Goal: Information Seeking & Learning: Learn about a topic

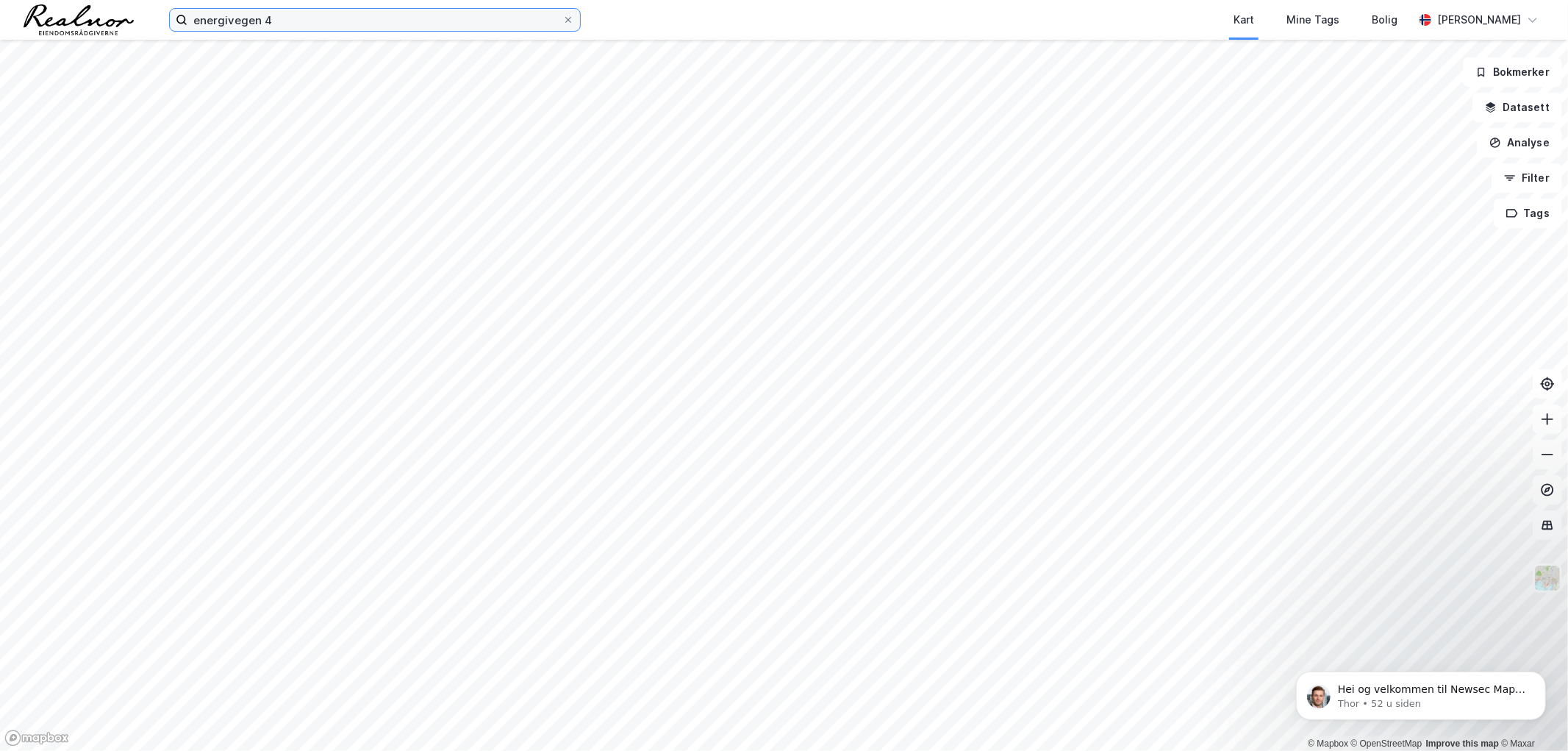
click at [284, 29] on input "energivegen 4" at bounding box center [375, 19] width 375 height 22
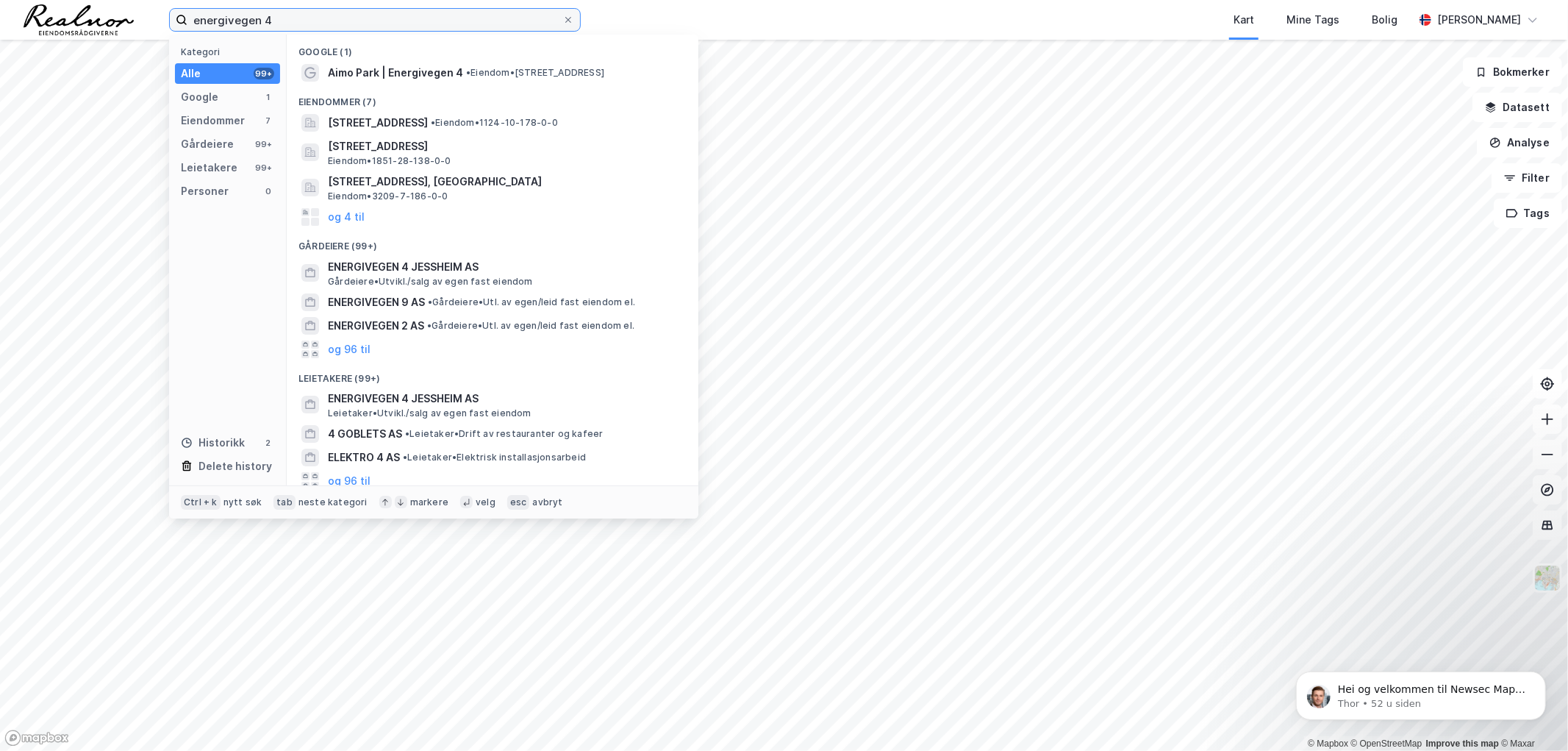
click at [284, 29] on input "energivegen 4" at bounding box center [375, 19] width 375 height 22
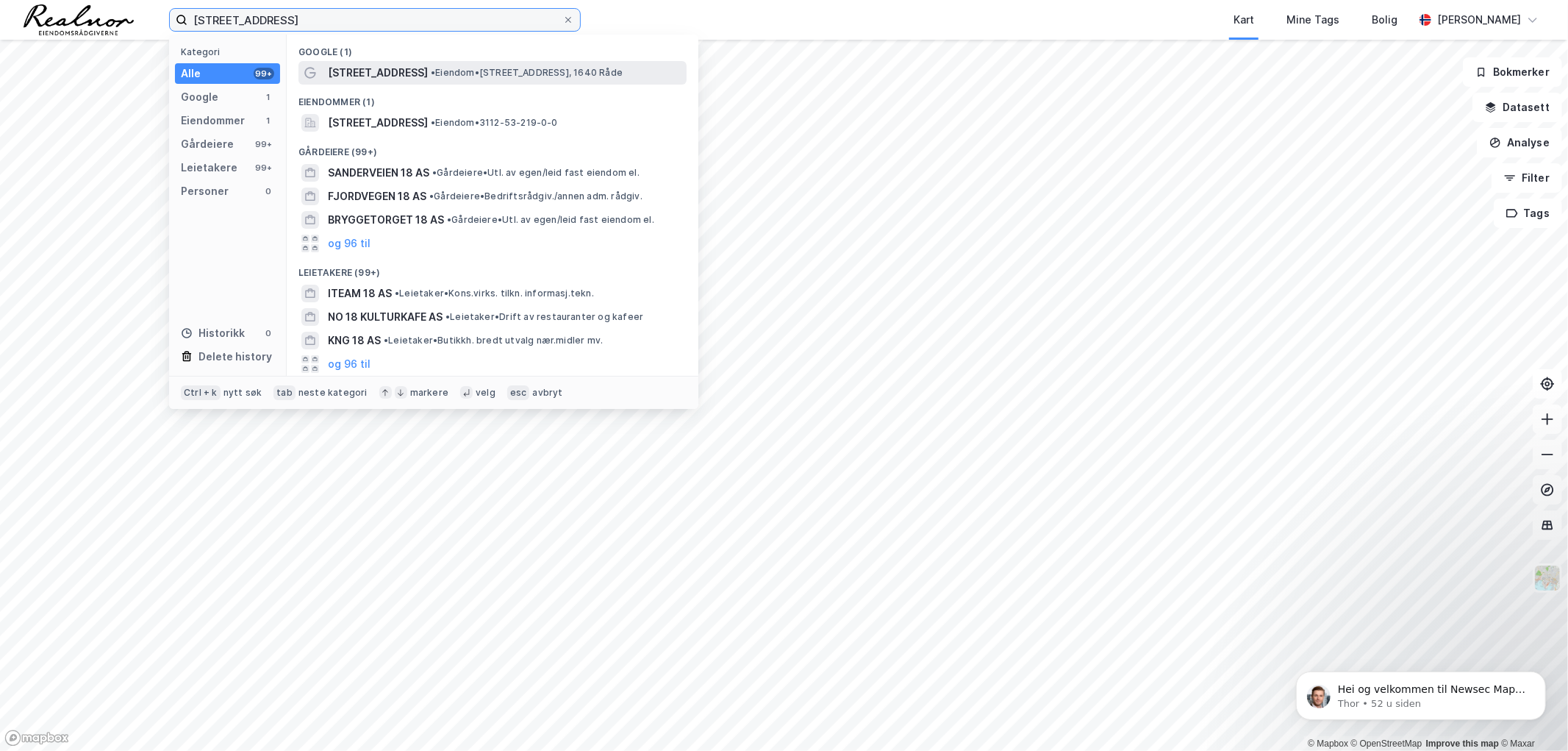
type input "[STREET_ADDRESS]"
click at [431, 72] on span "• Eiendom • [STREET_ADDRESS], 1640 Råde" at bounding box center [527, 73] width 191 height 11
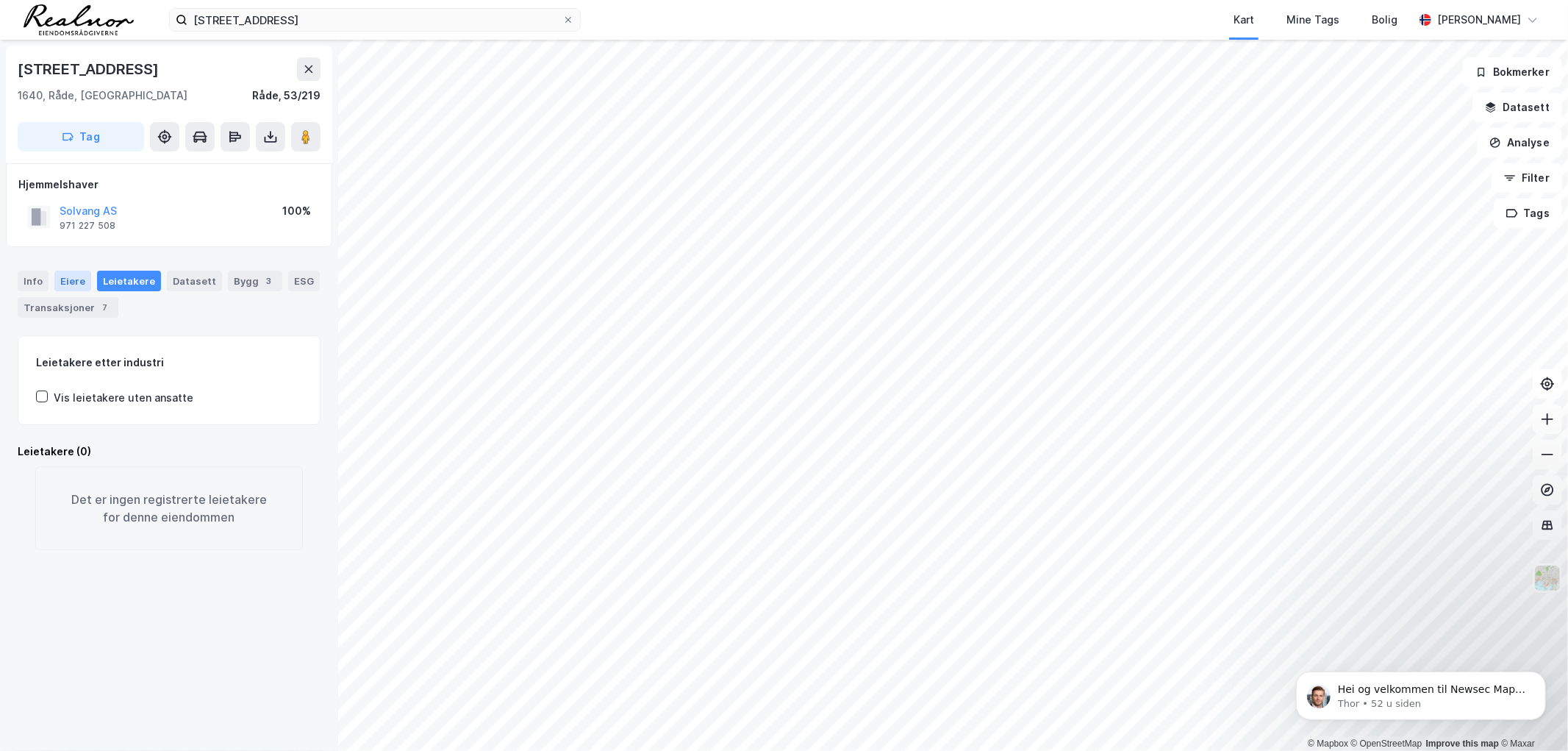
click at [82, 278] on div "Eiere" at bounding box center [72, 281] width 37 height 21
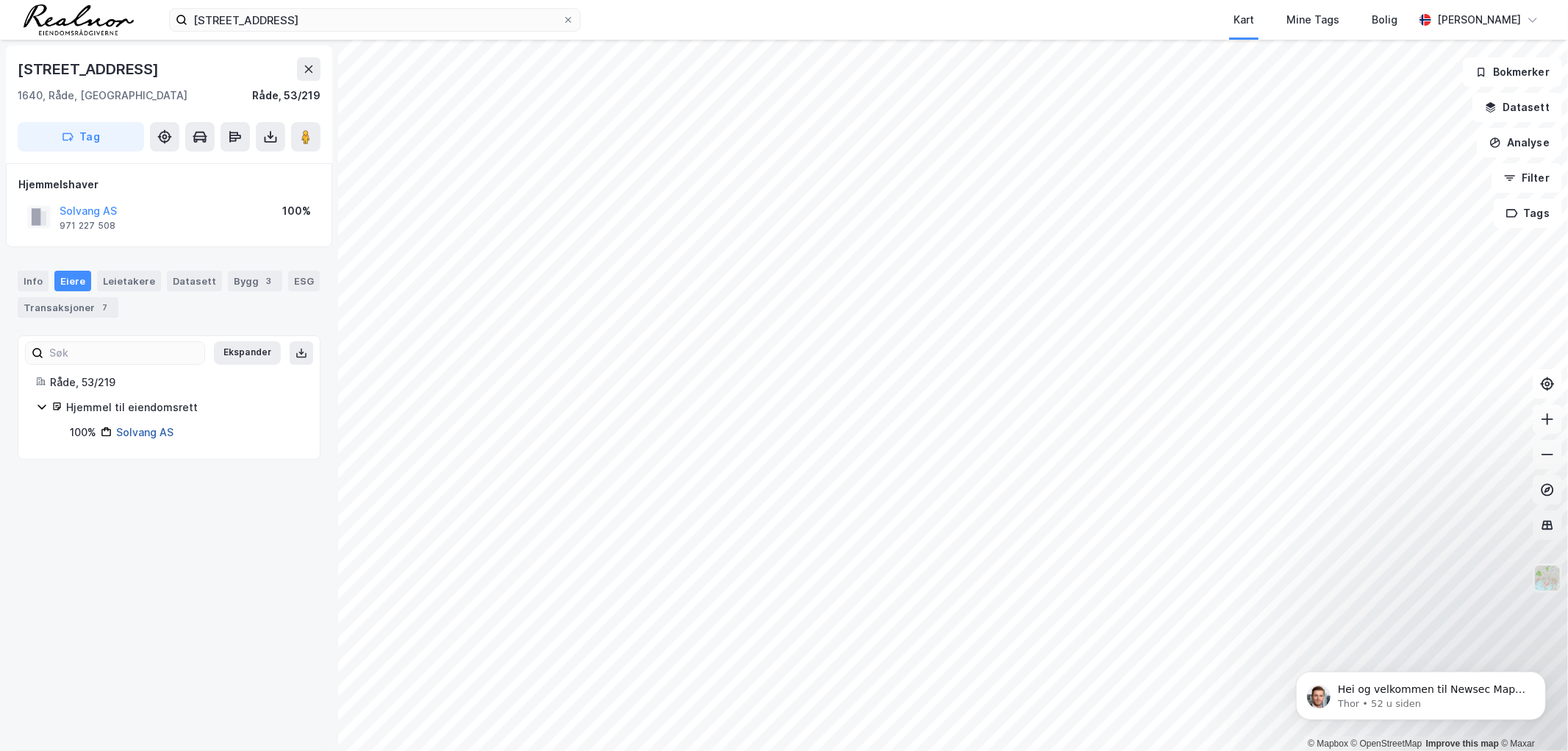
click at [142, 432] on link "Solvang AS" at bounding box center [145, 431] width 57 height 12
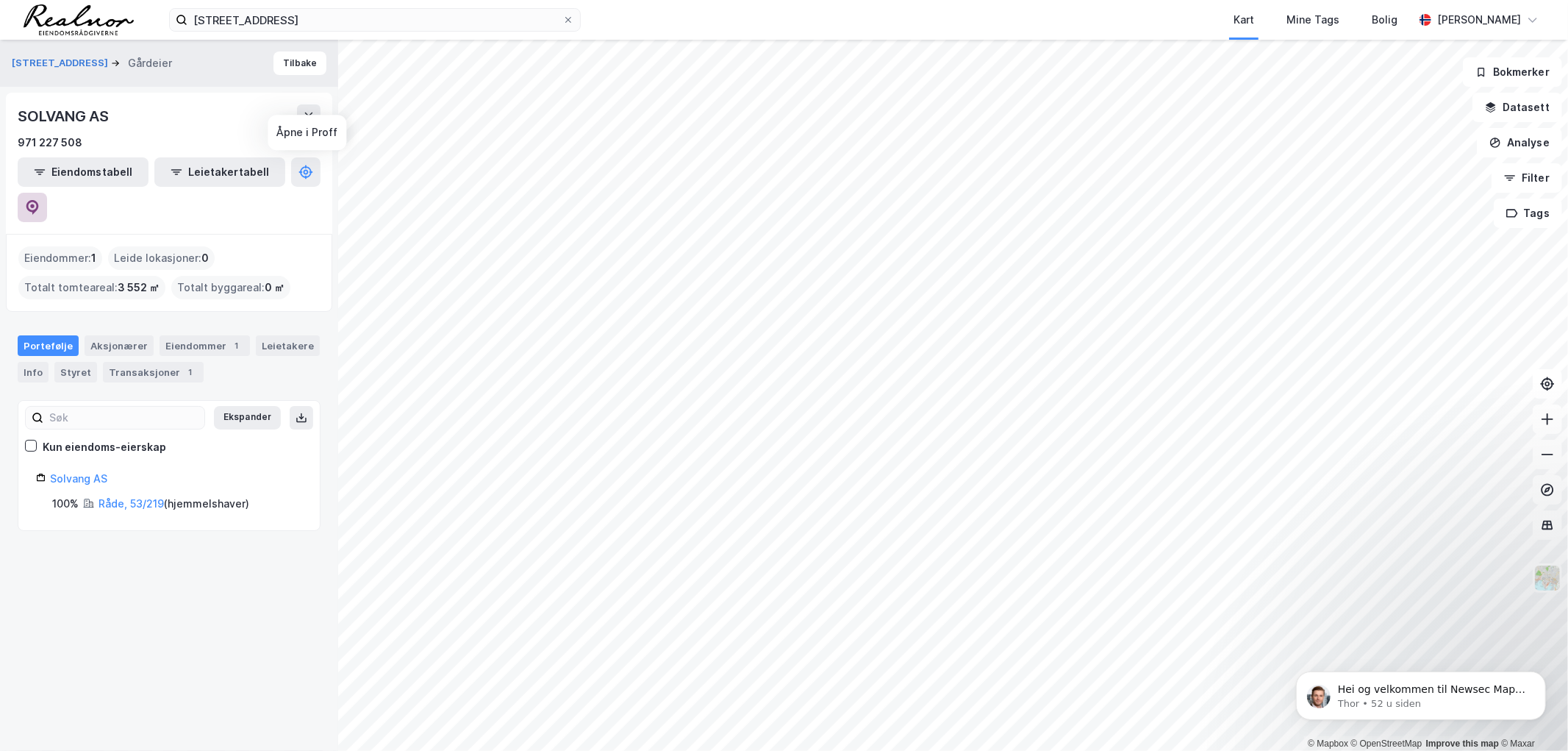
click at [47, 192] on button at bounding box center [32, 207] width 29 height 29
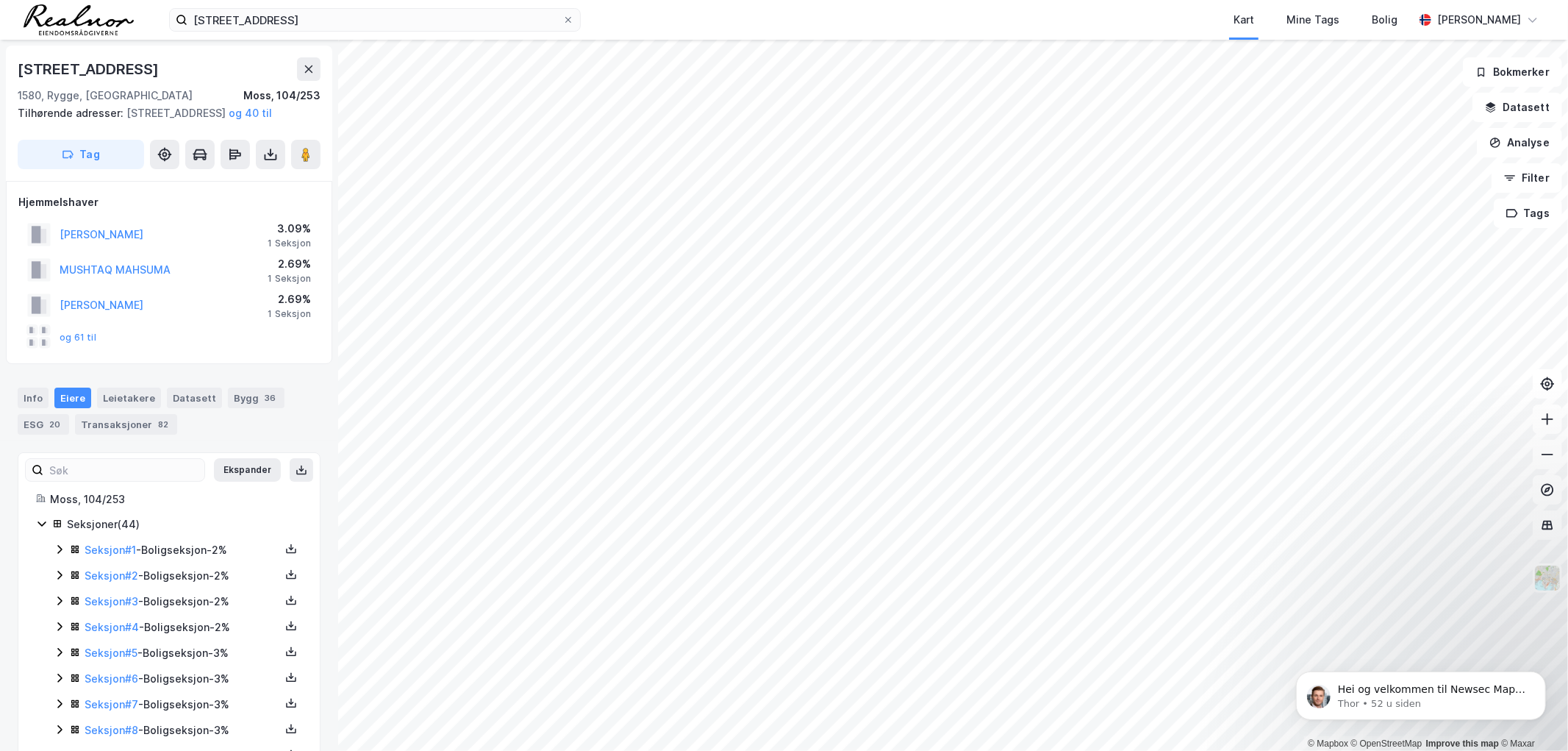
scroll to position [82, 0]
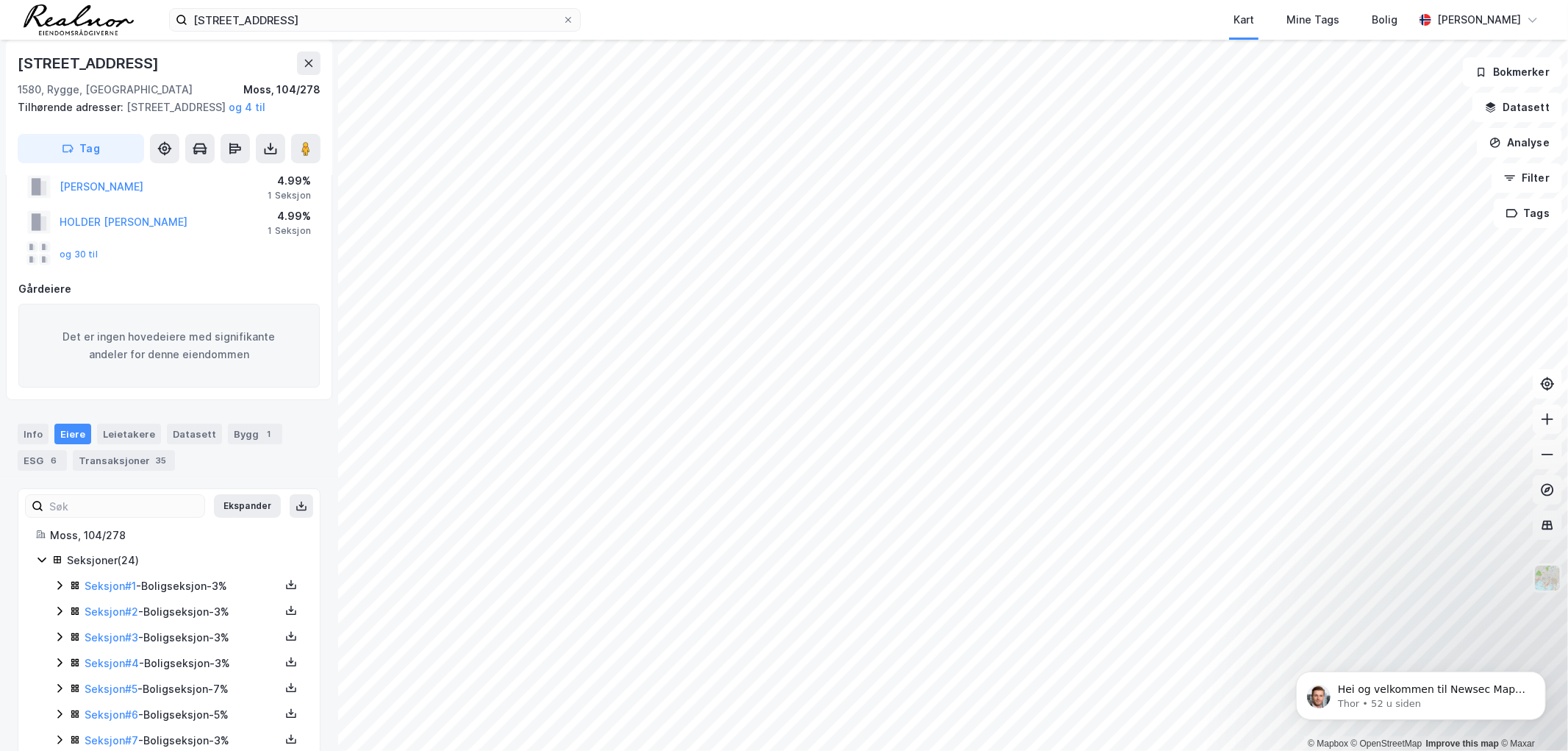
scroll to position [82, 0]
click at [122, 472] on div "Transaksjoner 35" at bounding box center [124, 462] width 102 height 21
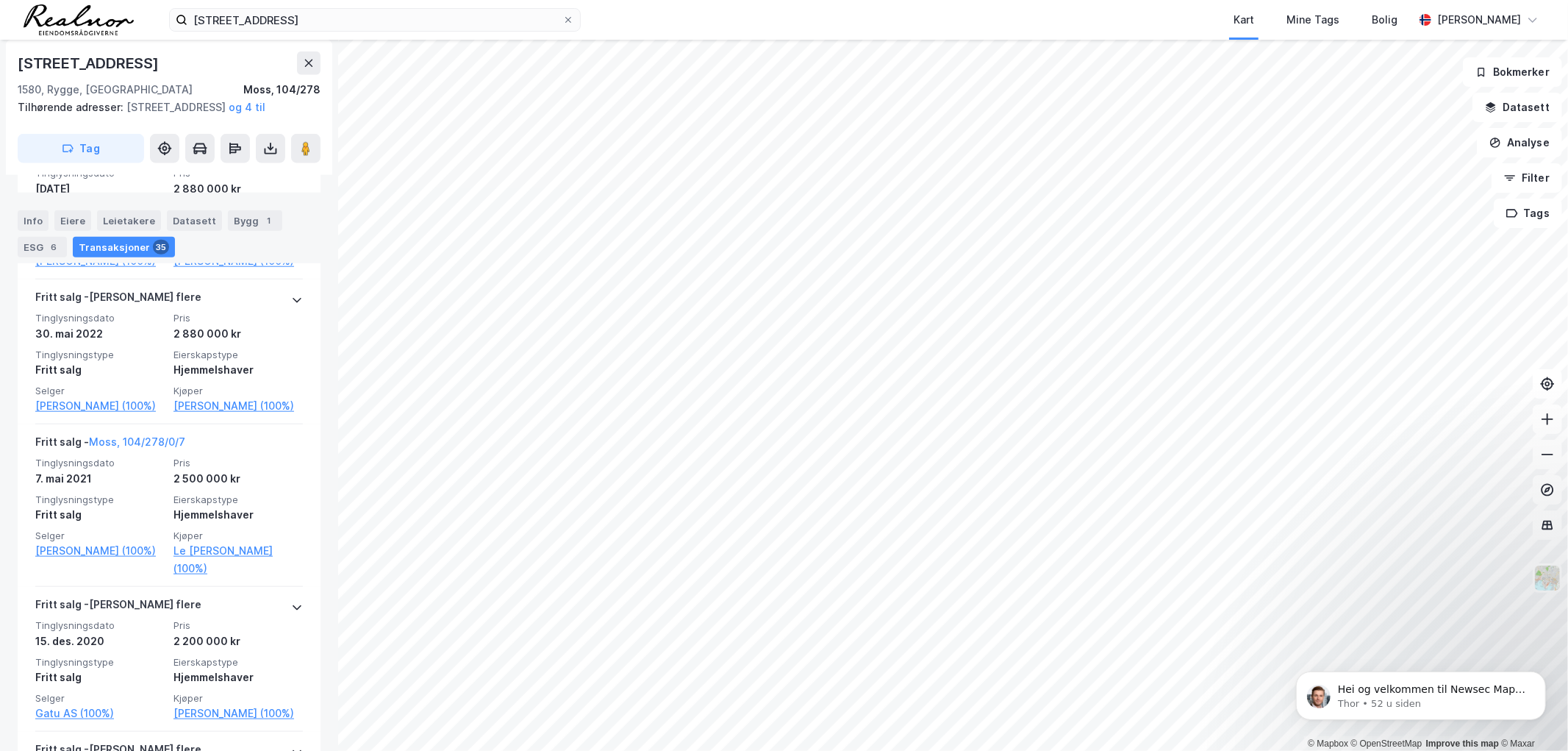
scroll to position [1339, 0]
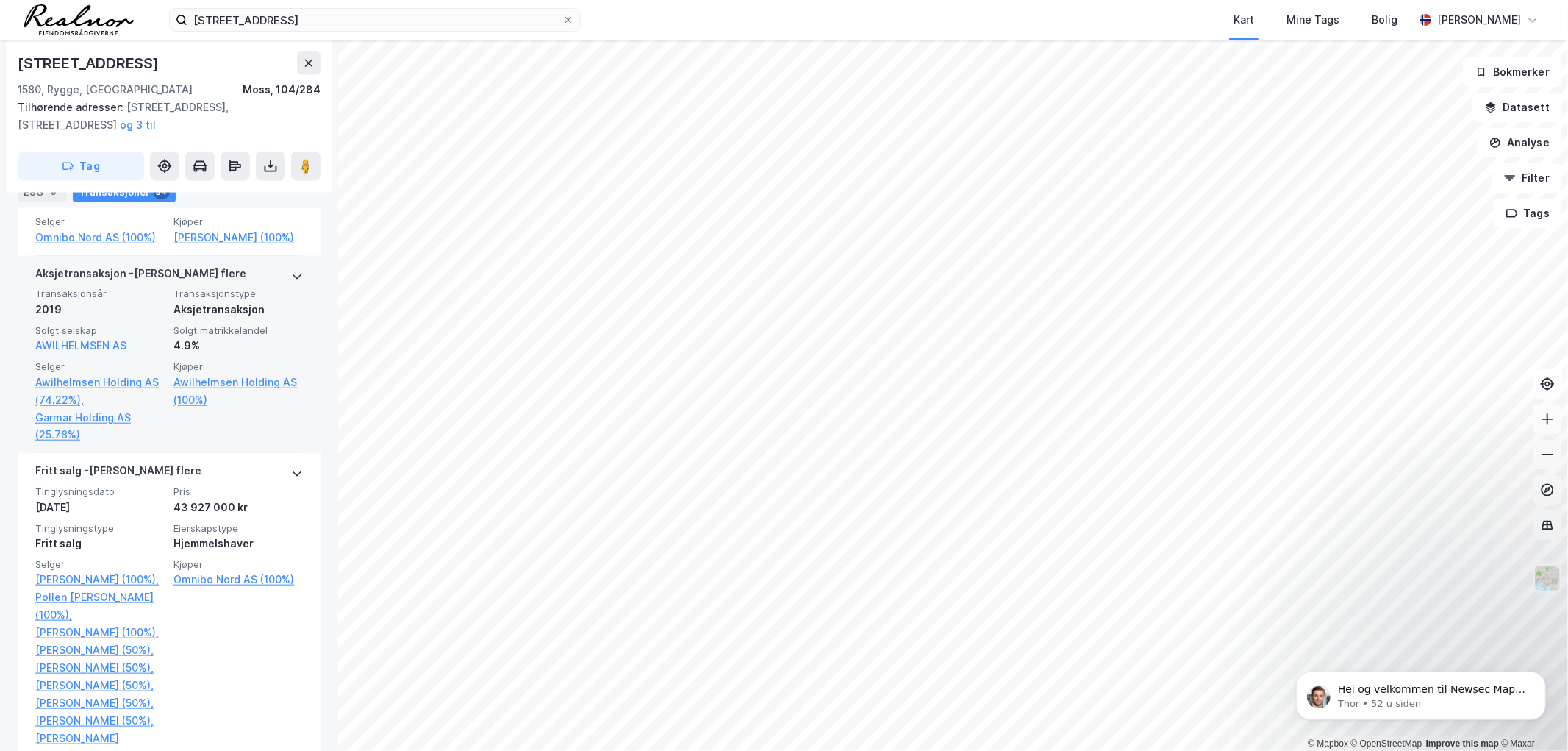
scroll to position [5955, 0]
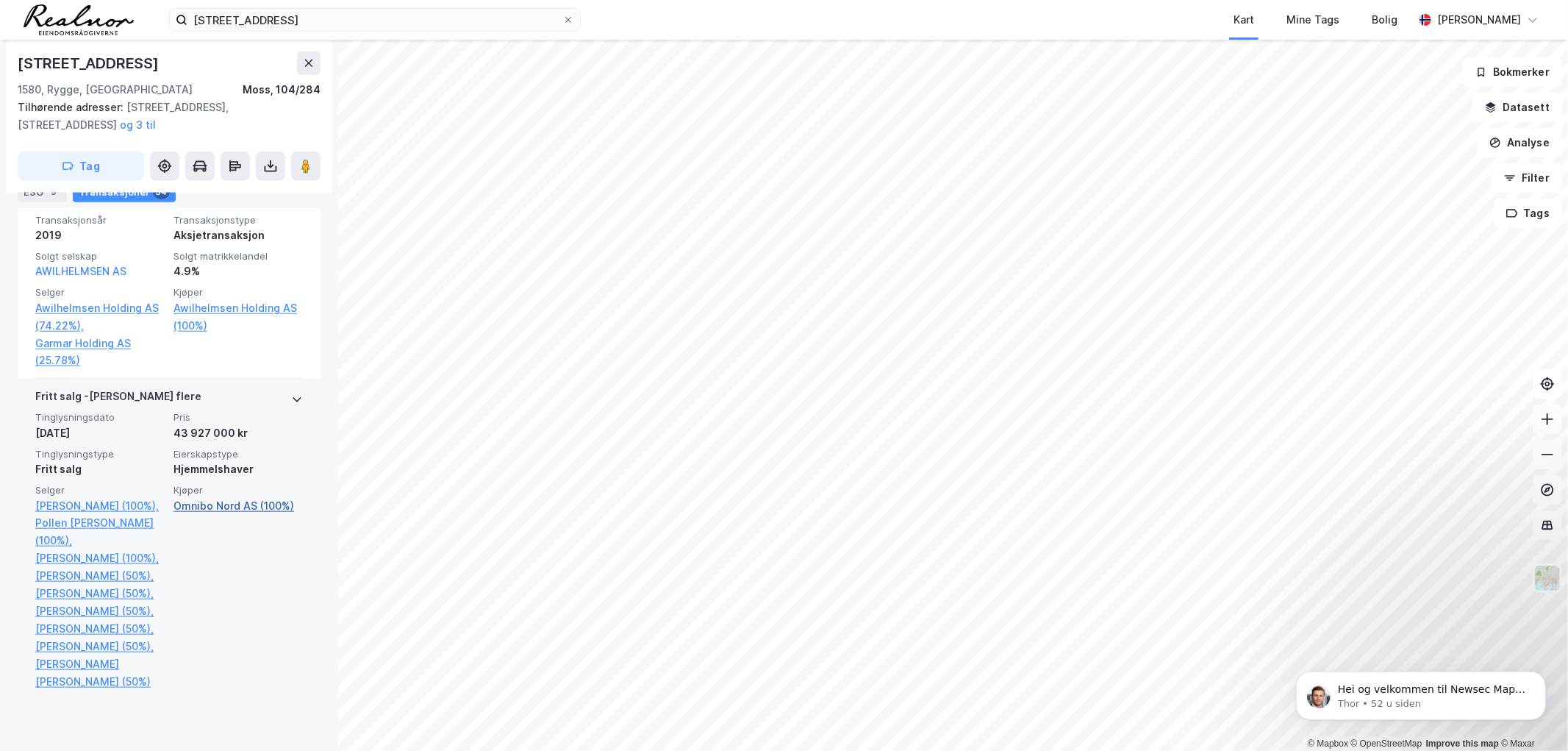
click at [211, 515] on link "Omnibo Nord AS (100%)" at bounding box center [238, 505] width 130 height 18
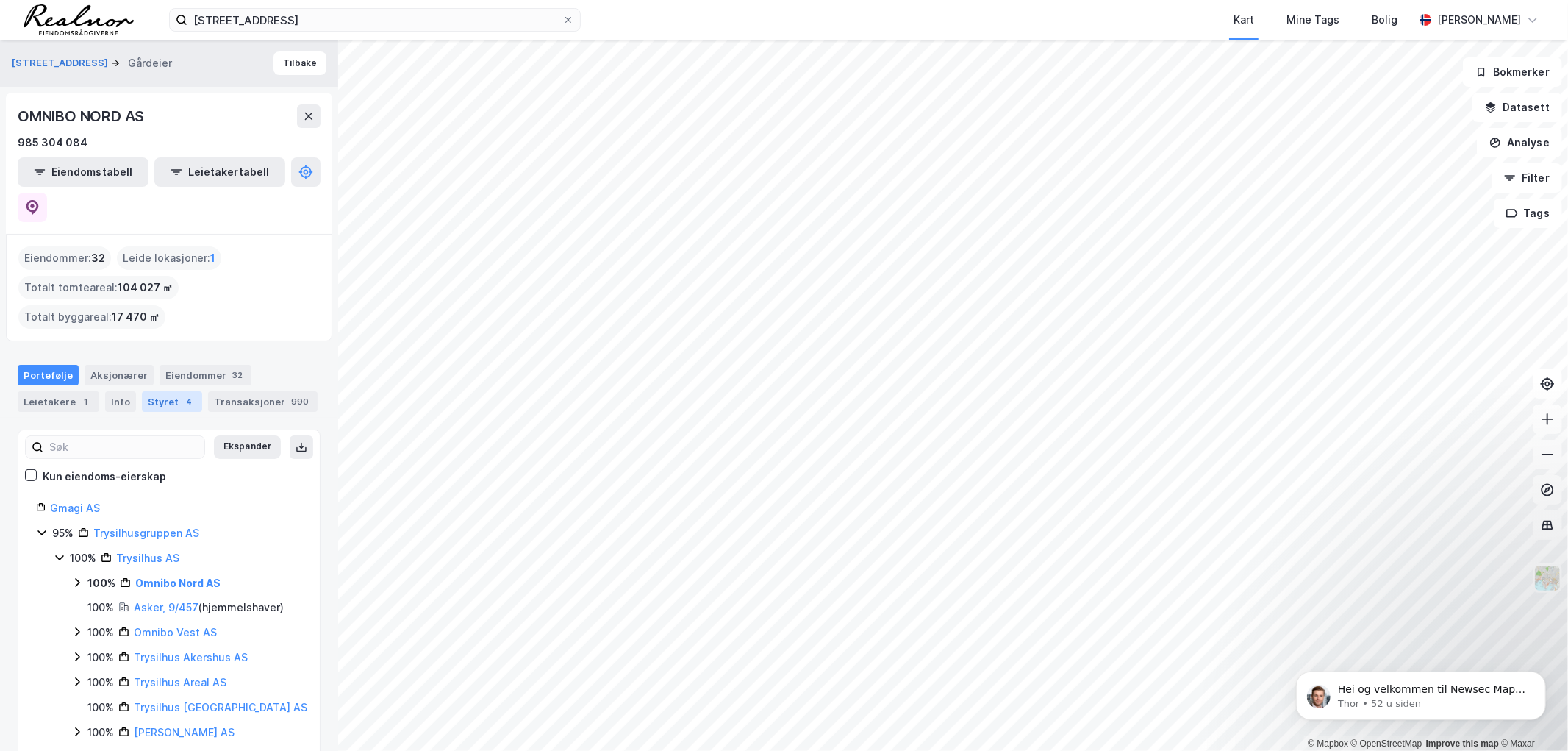
click at [166, 392] on div "Styret 4" at bounding box center [173, 402] width 61 height 21
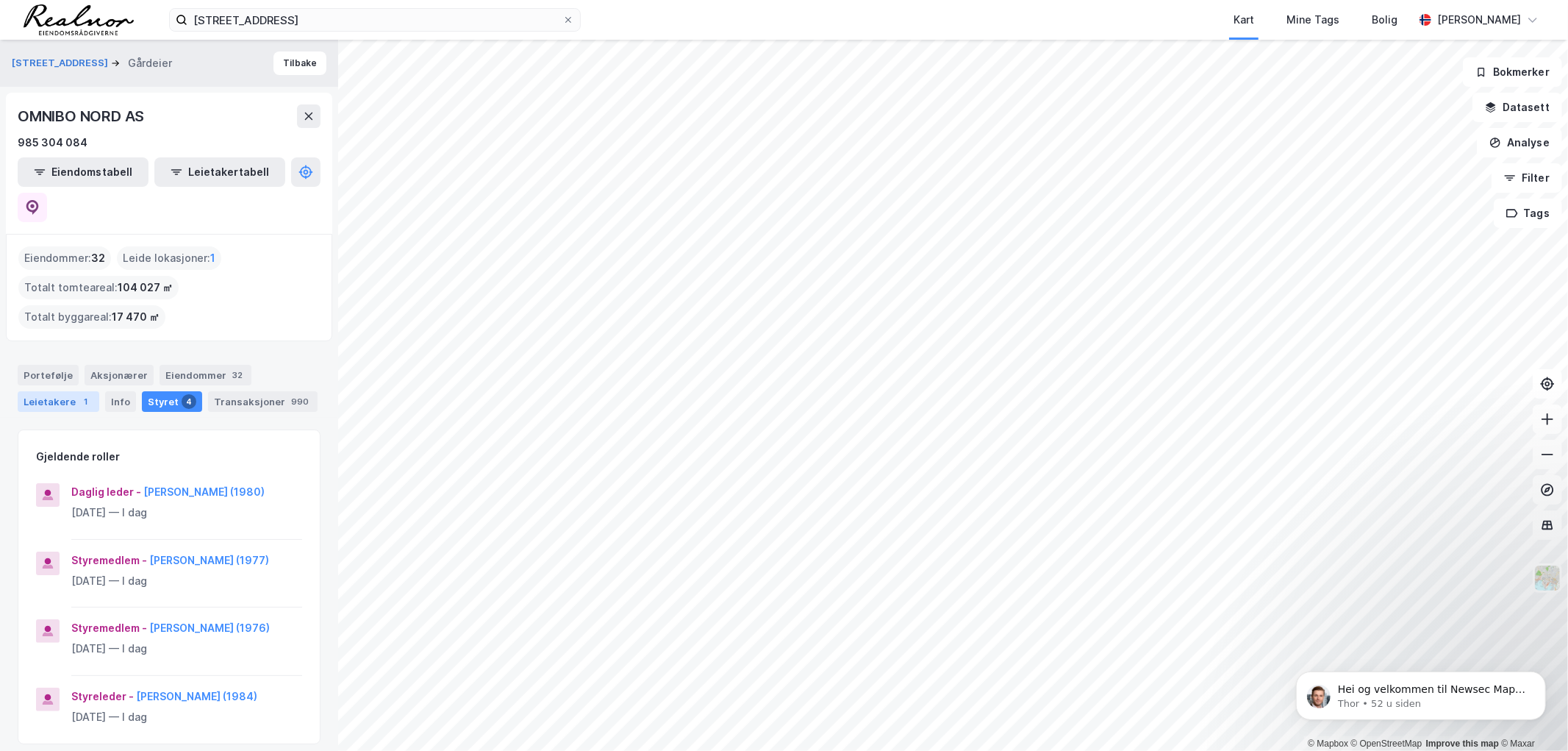
click at [47, 392] on div "Leietakere 1" at bounding box center [59, 402] width 82 height 21
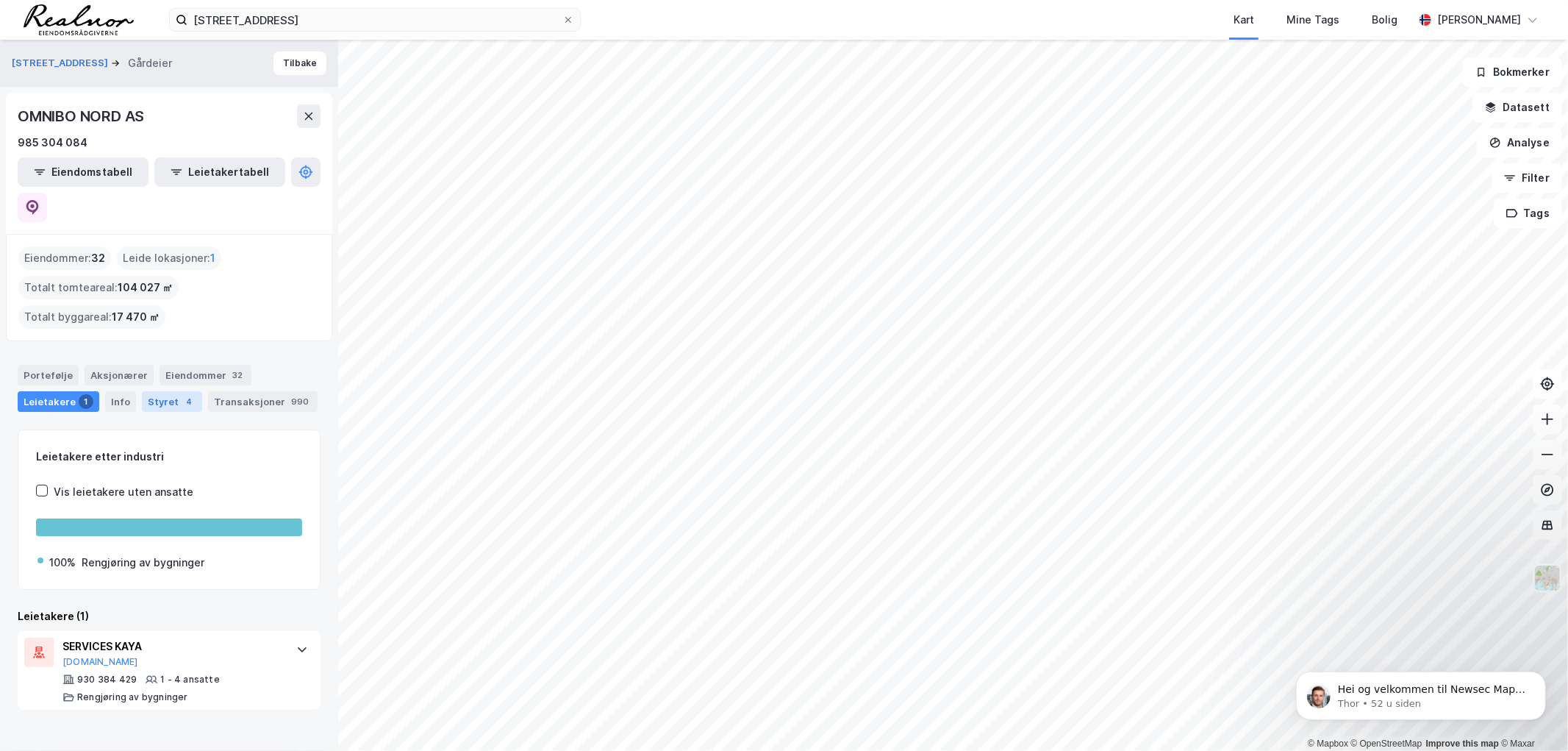
drag, startPoint x: 174, startPoint y: 364, endPoint x: 145, endPoint y: 365, distance: 29.0
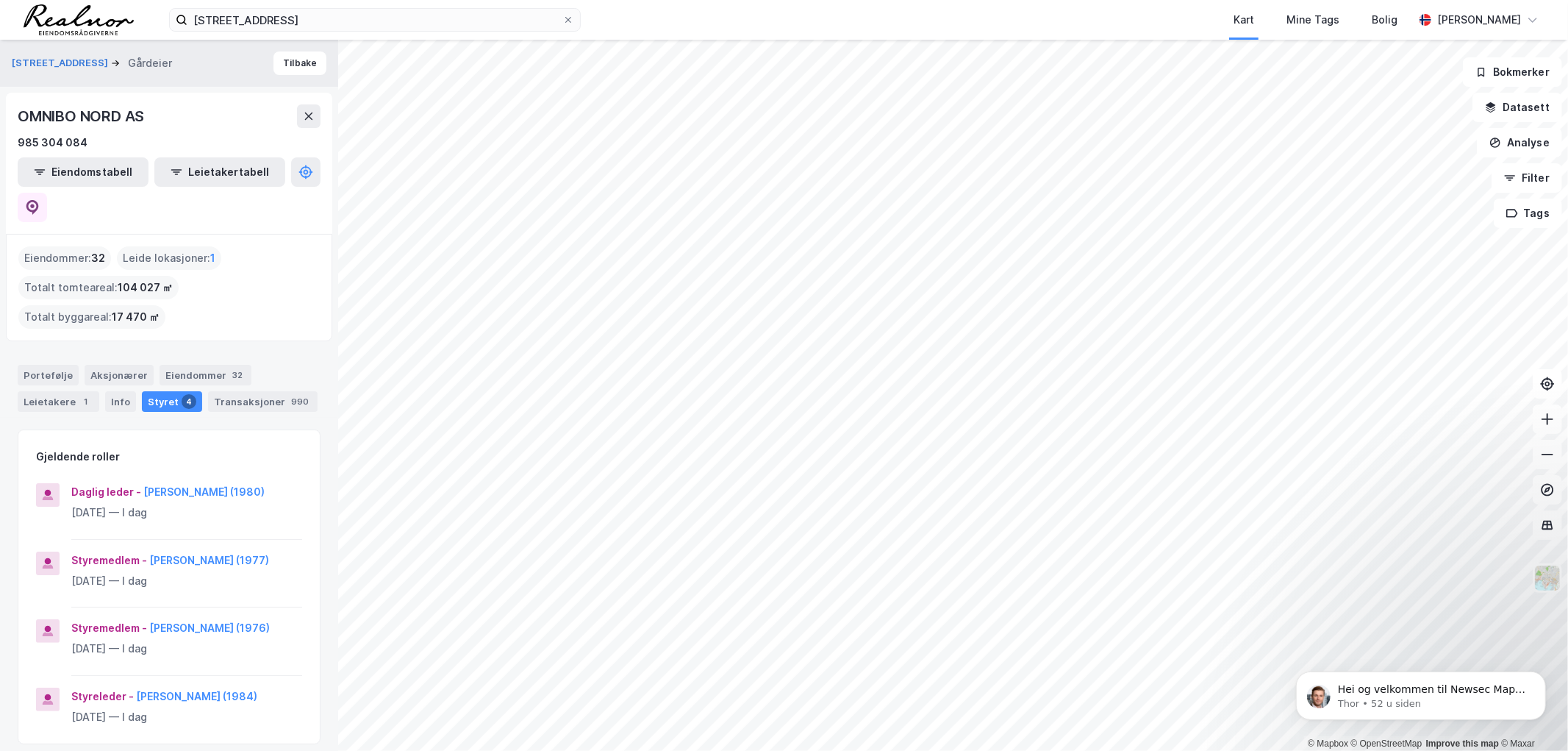
drag, startPoint x: 267, startPoint y: 309, endPoint x: 243, endPoint y: 284, distance: 34.7
drag, startPoint x: 267, startPoint y: 290, endPoint x: 245, endPoint y: 292, distance: 22.1
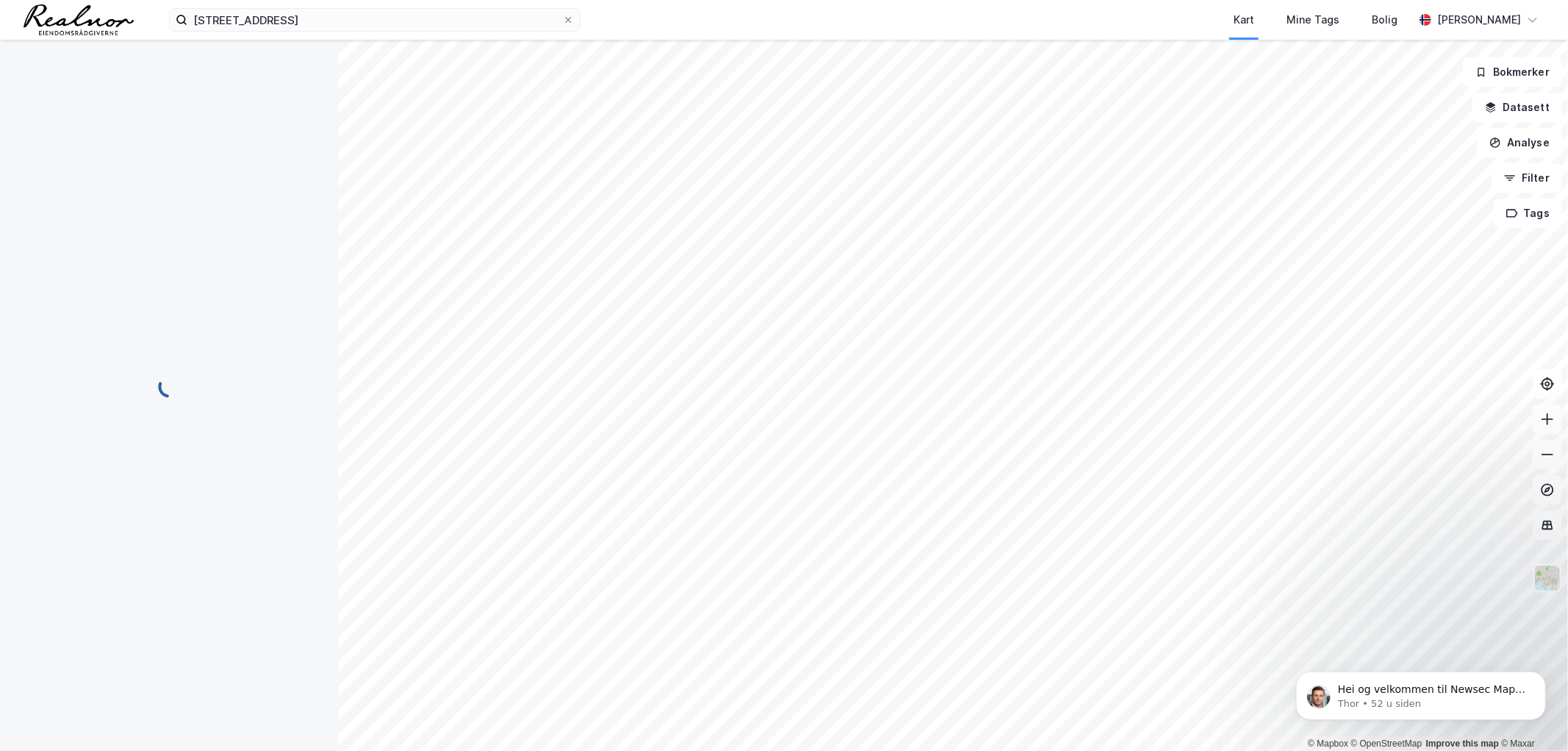
scroll to position [113, 0]
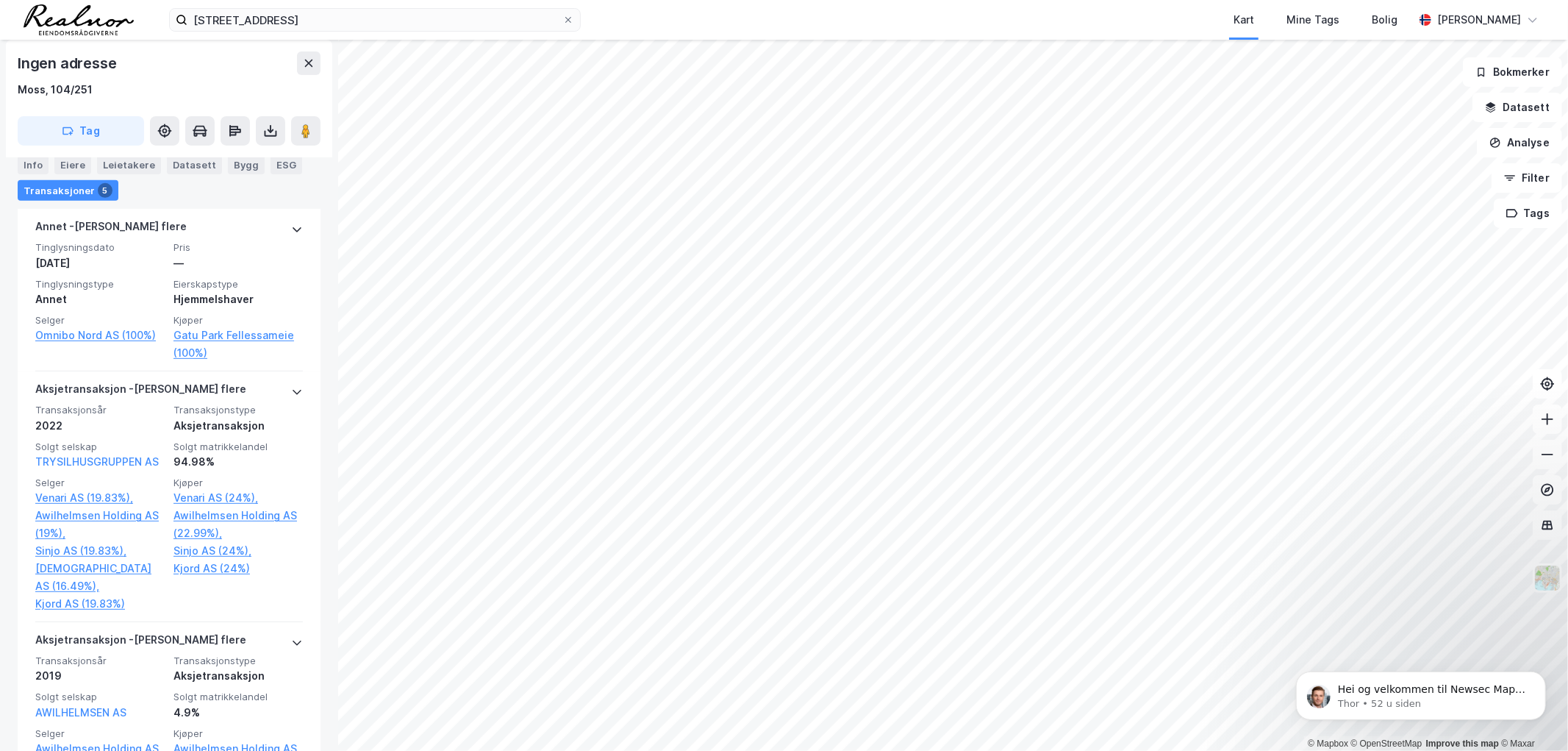
scroll to position [490, 0]
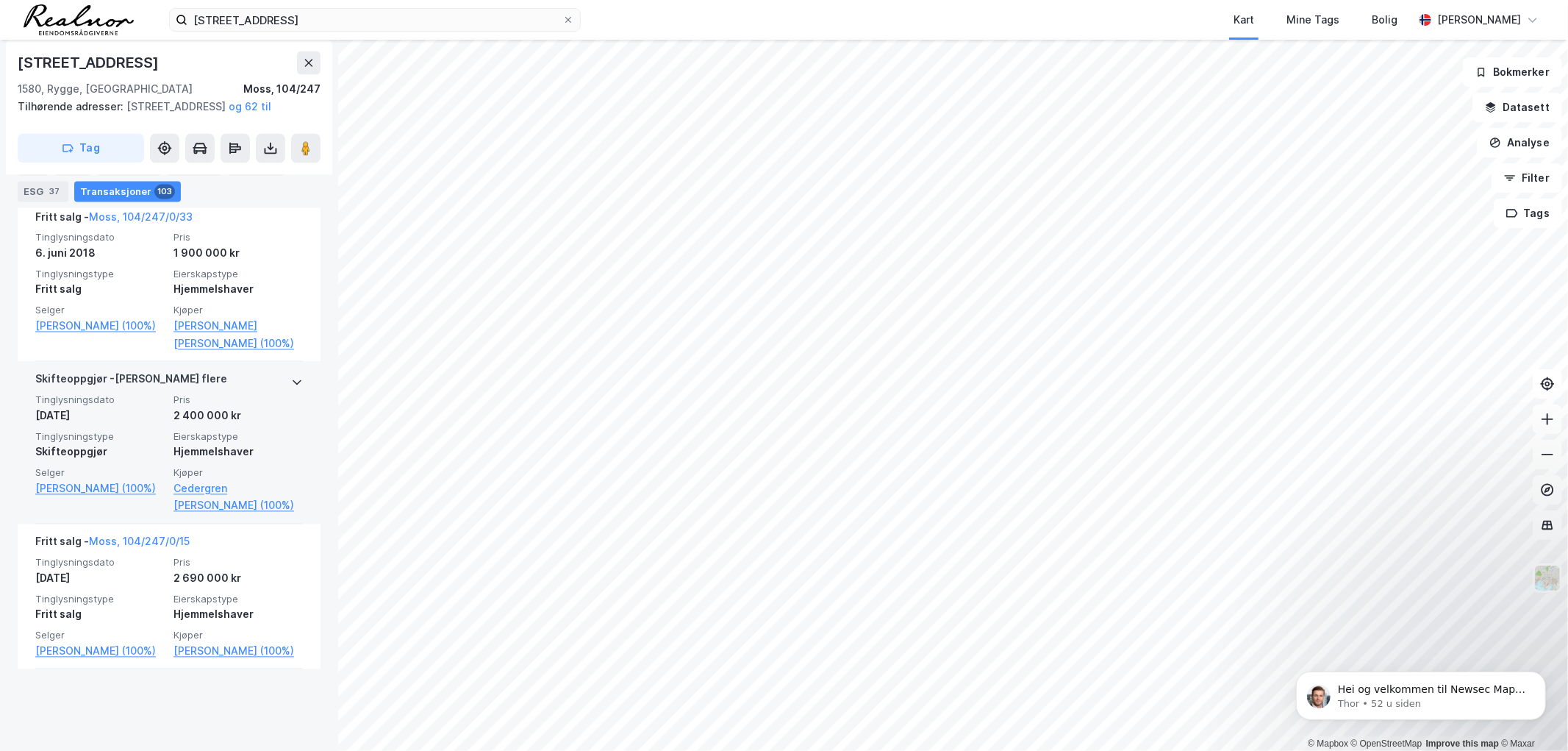
scroll to position [16383, 0]
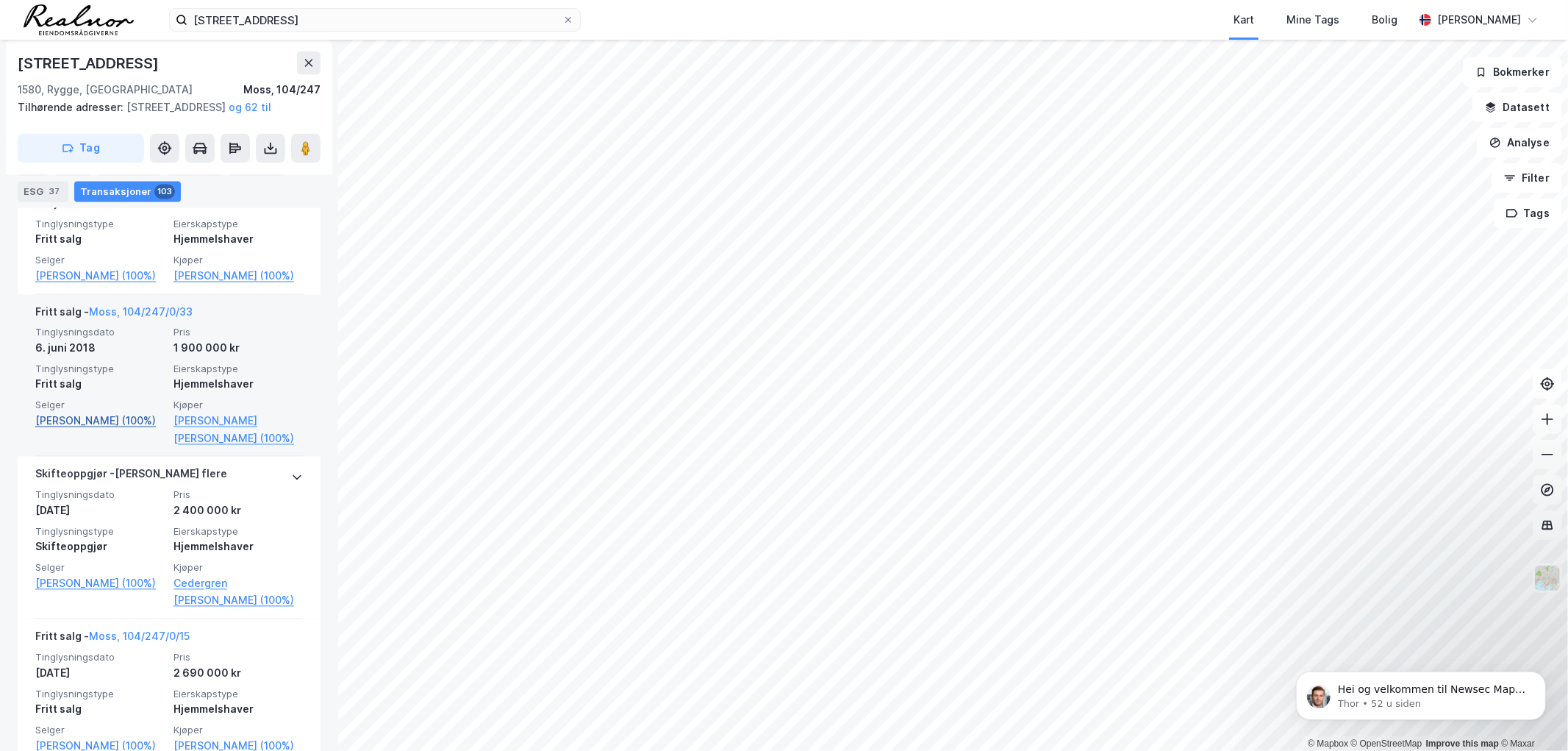
click at [75, 430] on link "[PERSON_NAME] (100%)" at bounding box center [100, 421] width 130 height 18
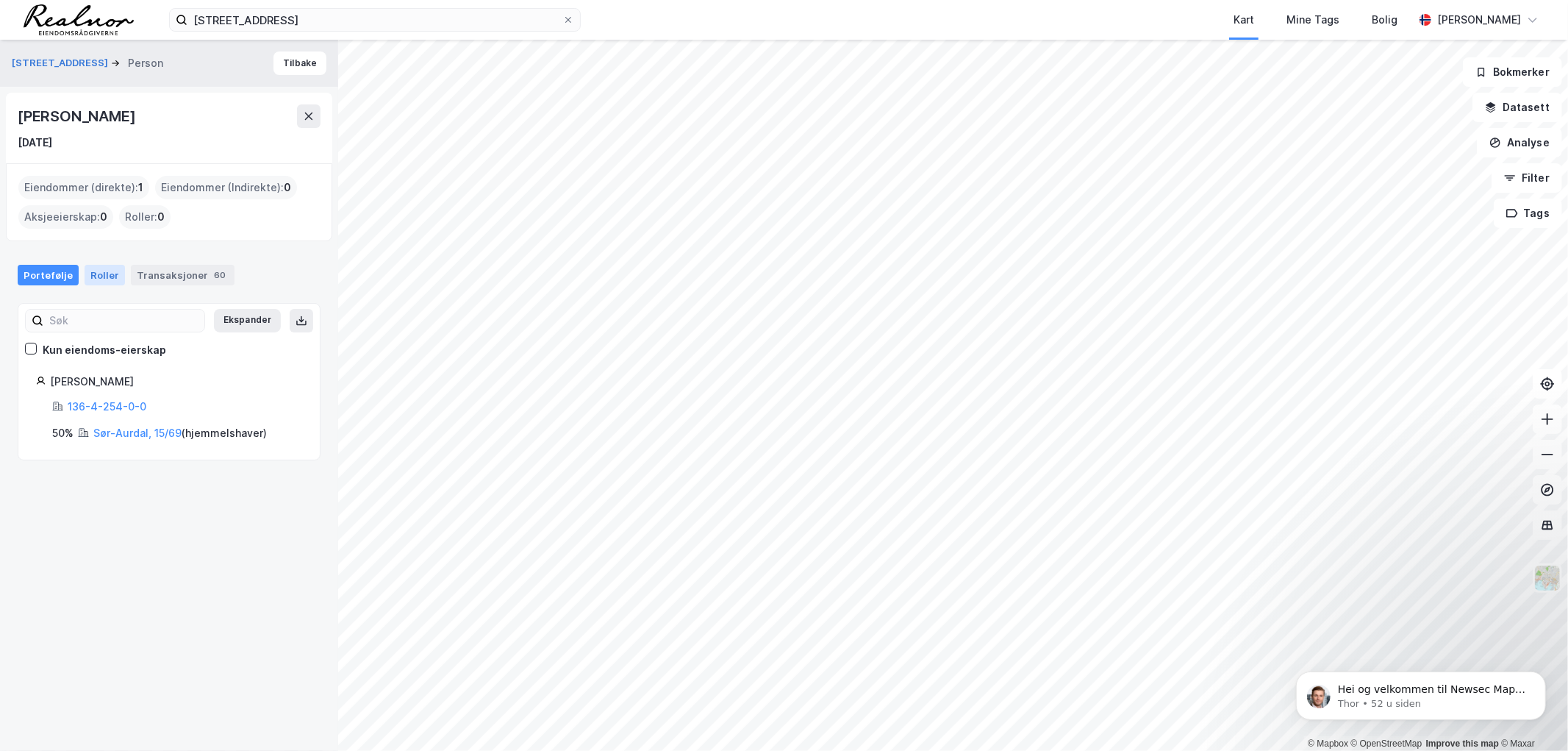
click at [111, 274] on div "Roller" at bounding box center [104, 275] width 41 height 21
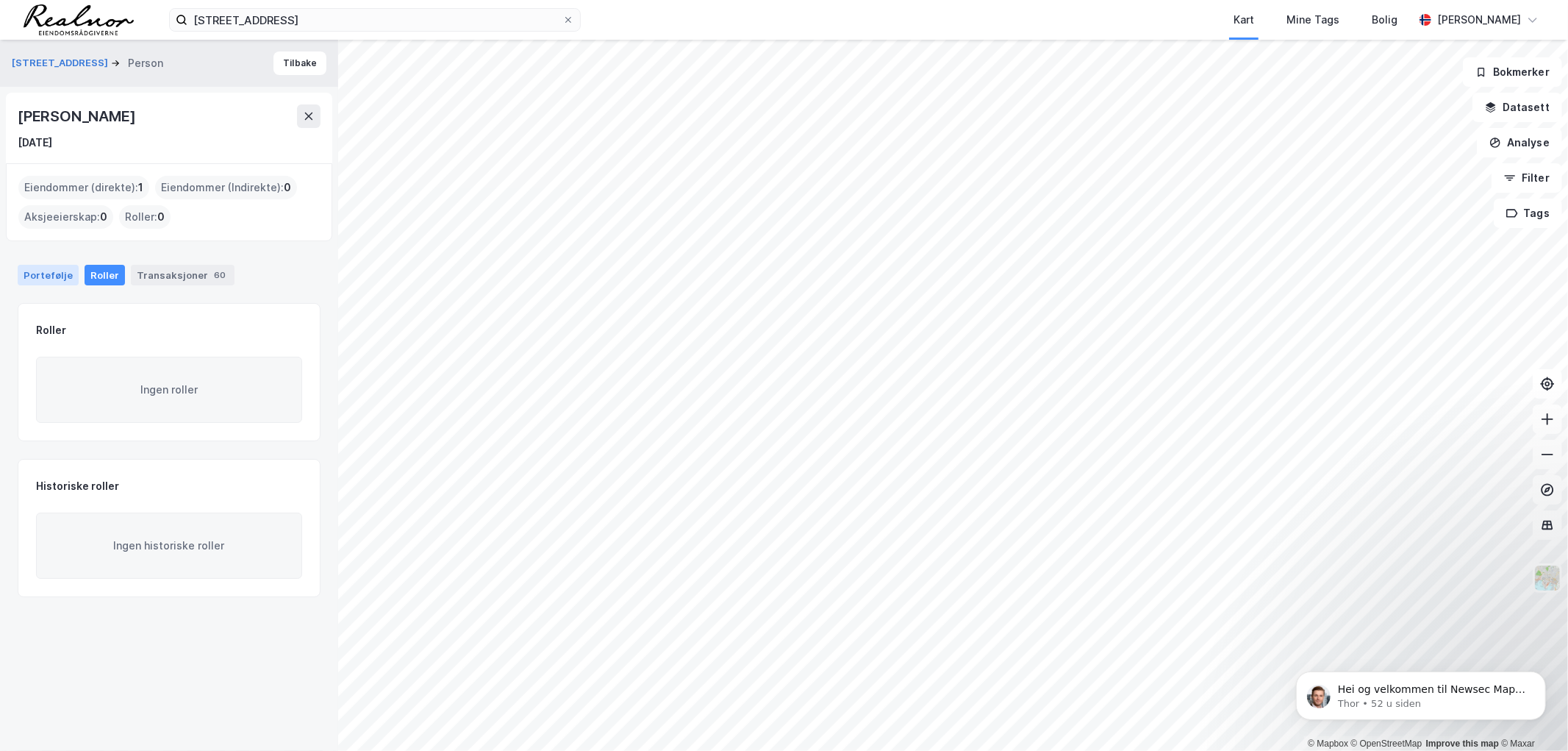
click at [49, 280] on div "Portefølje" at bounding box center [48, 275] width 61 height 21
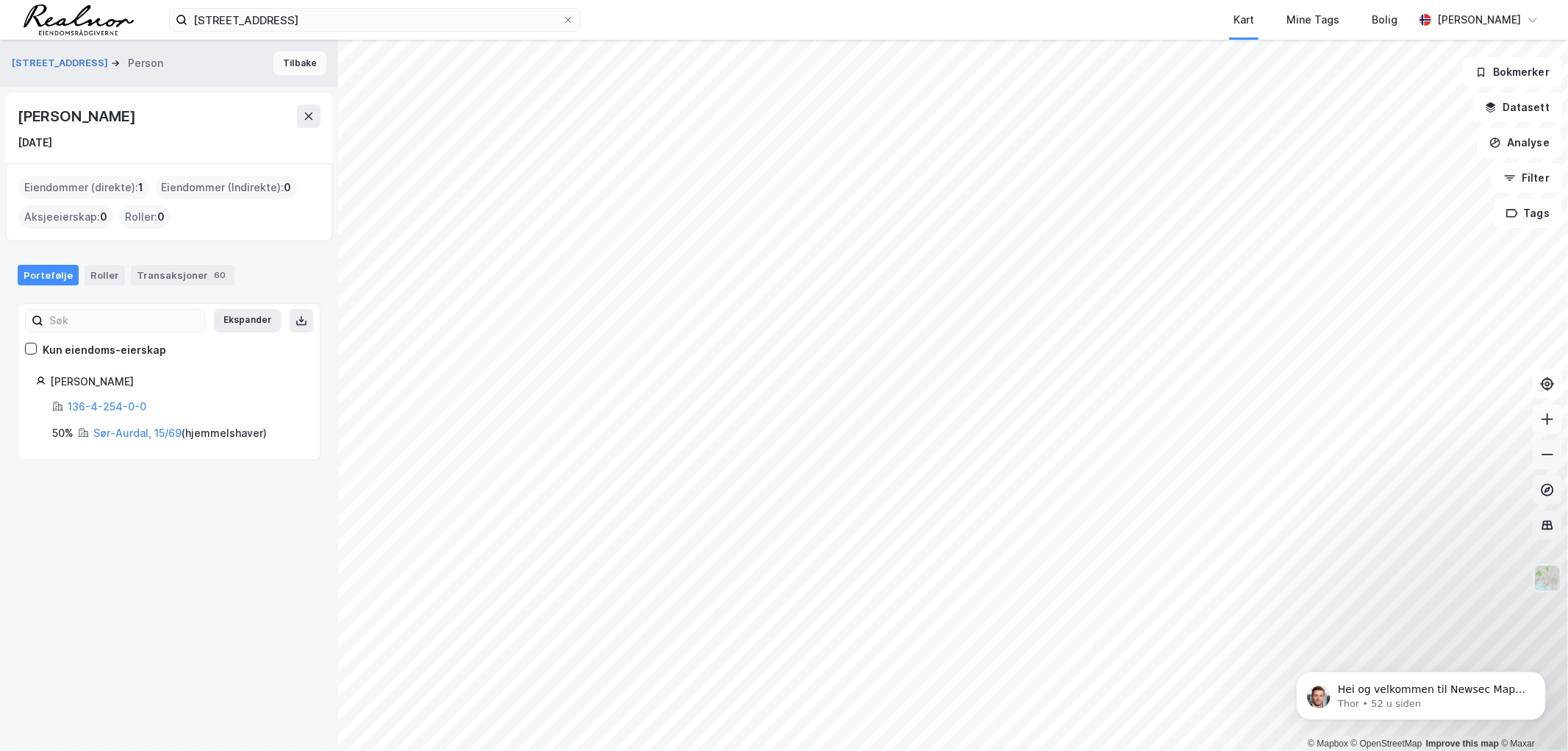
click at [302, 61] on button "Tilbake" at bounding box center [301, 63] width 53 height 24
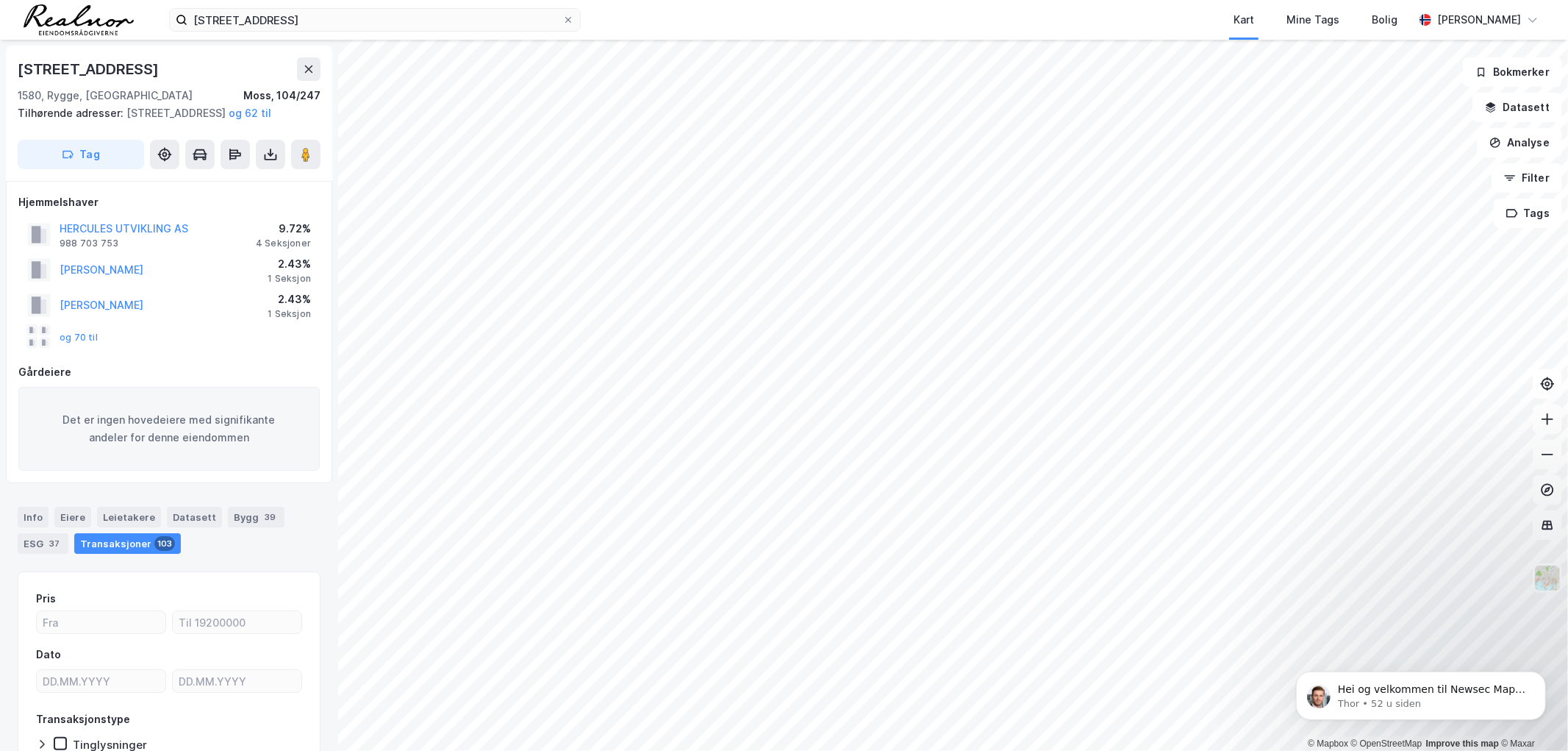
scroll to position [113, 0]
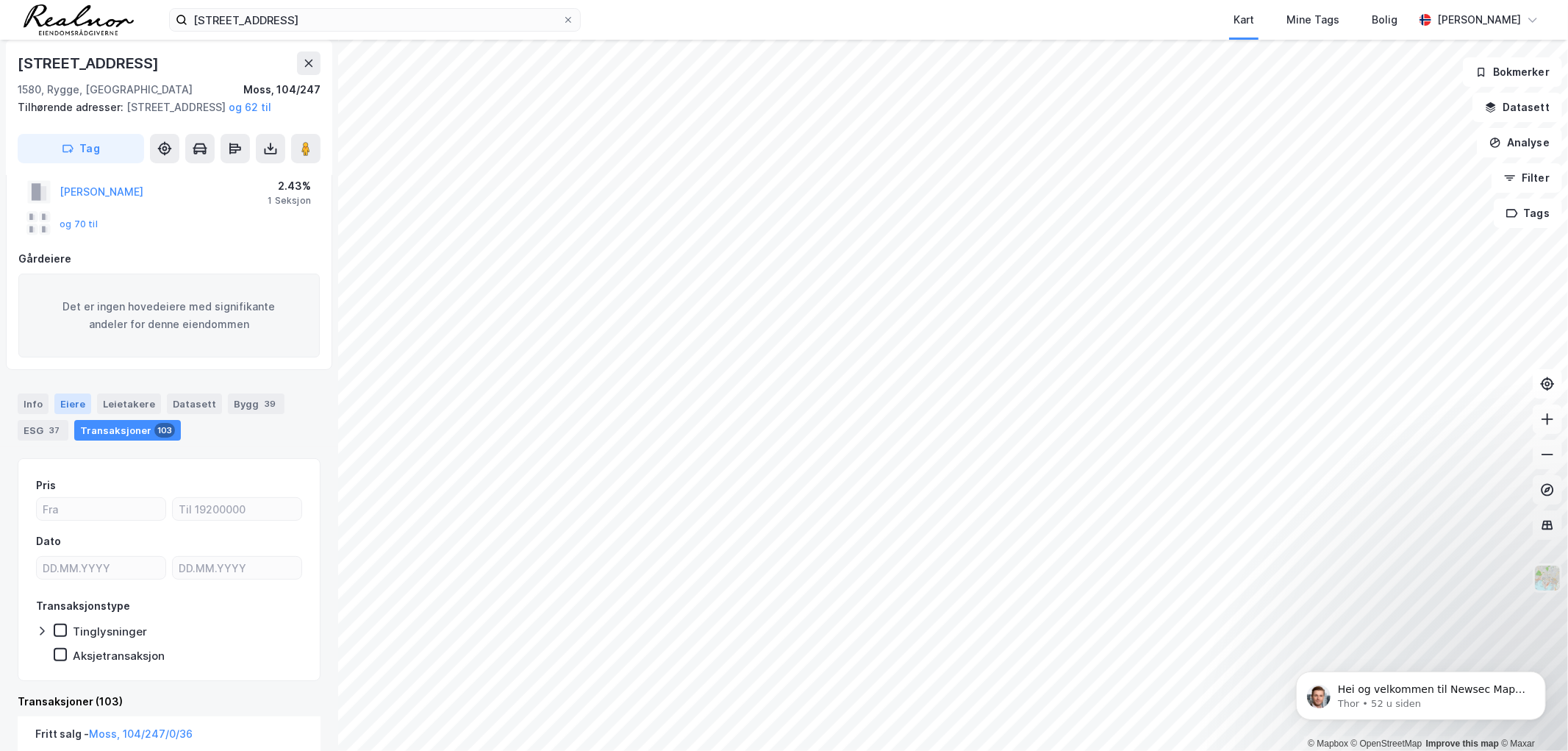
click at [70, 414] on div "Eiere" at bounding box center [72, 404] width 37 height 21
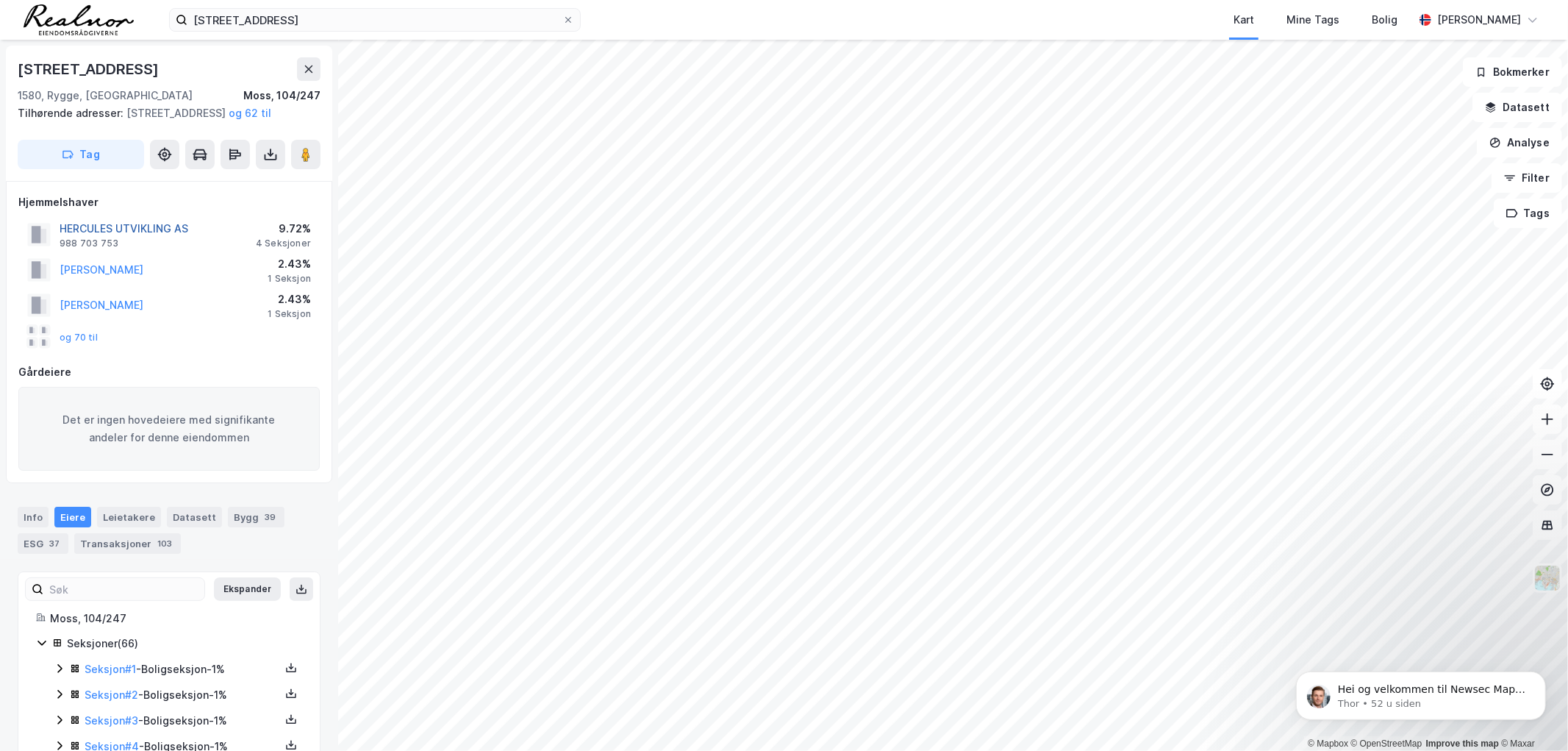
click at [0, 0] on button "HERCULES UTVIKLING AS" at bounding box center [0, 0] width 0 height 0
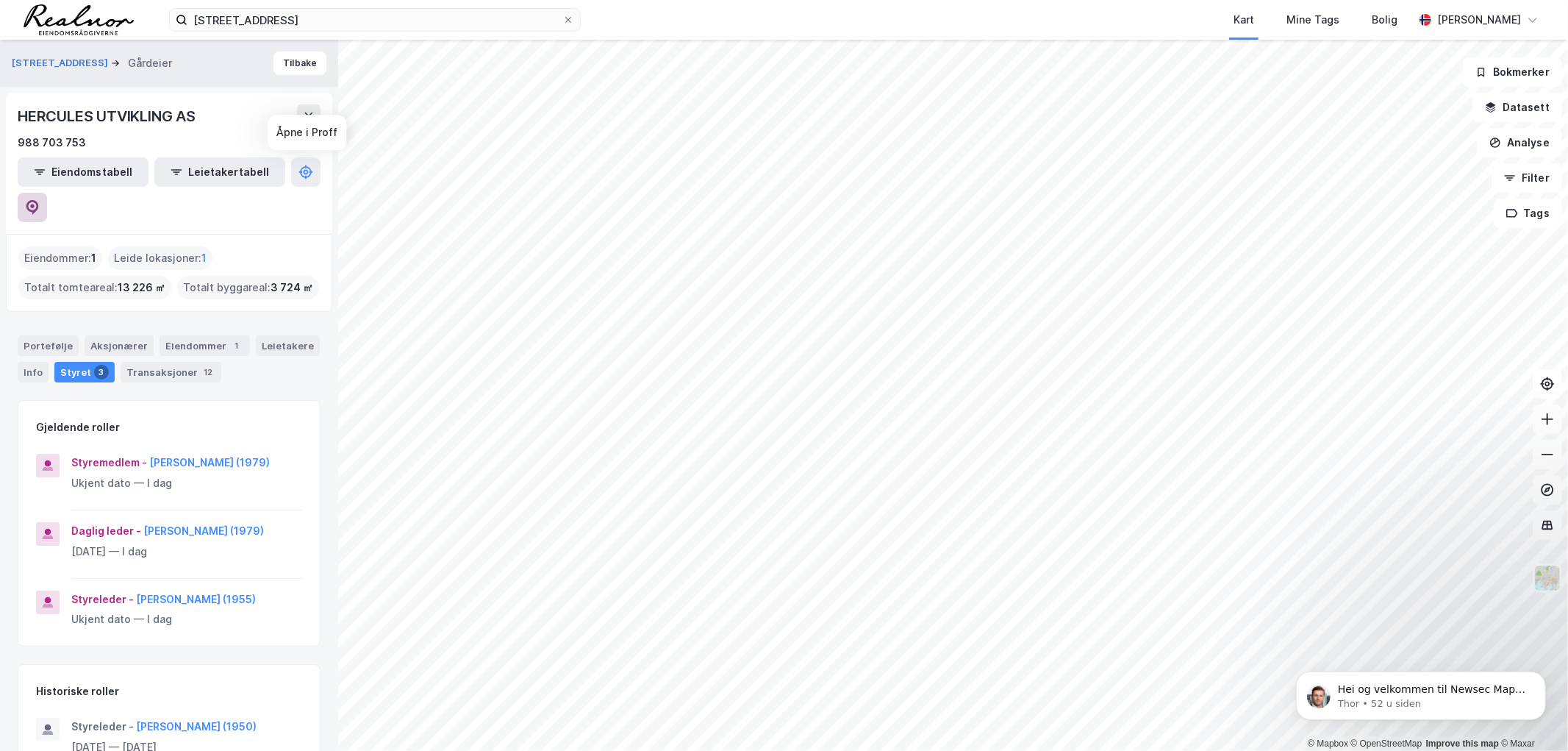
click at [39, 200] on icon at bounding box center [32, 208] width 12 height 15
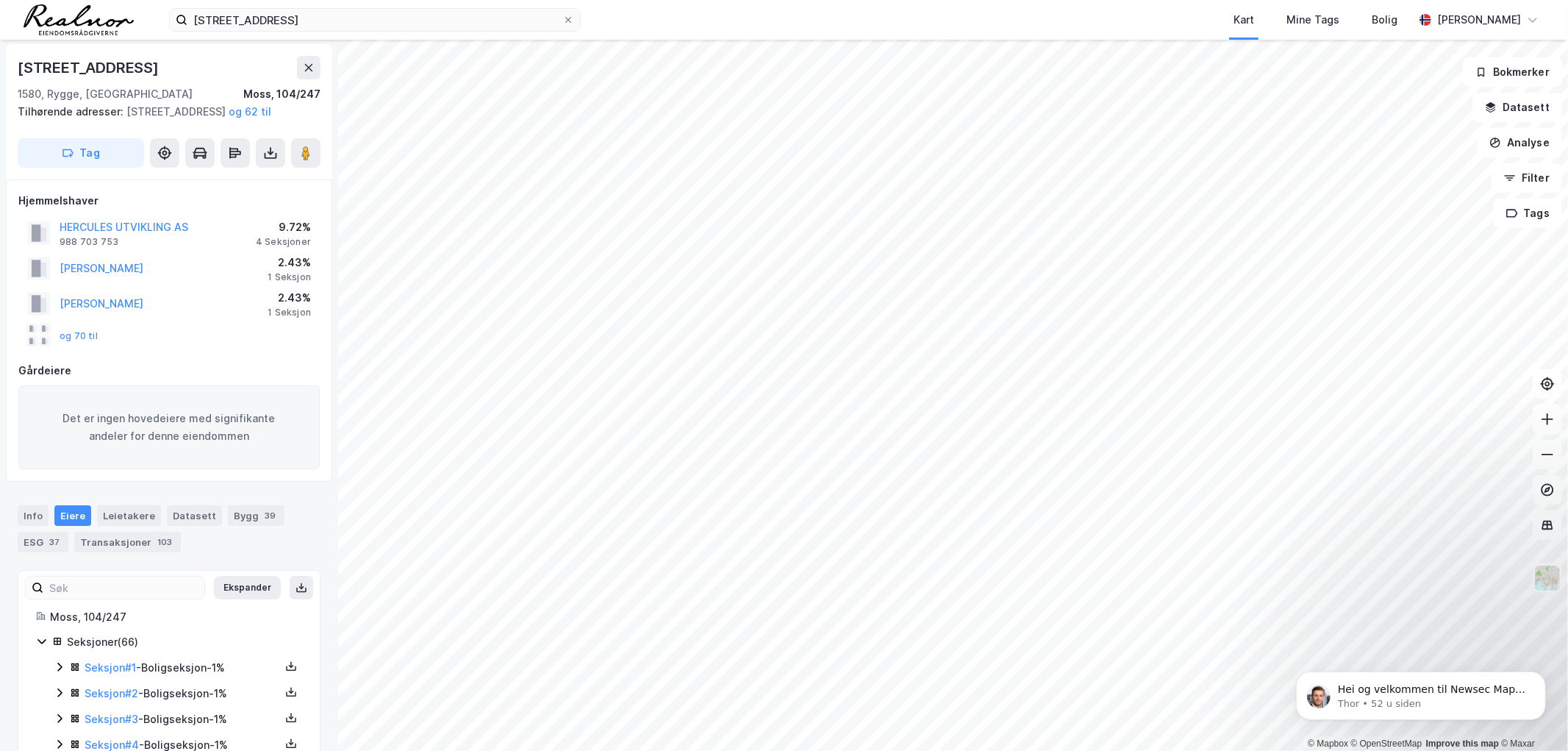
scroll to position [165, 0]
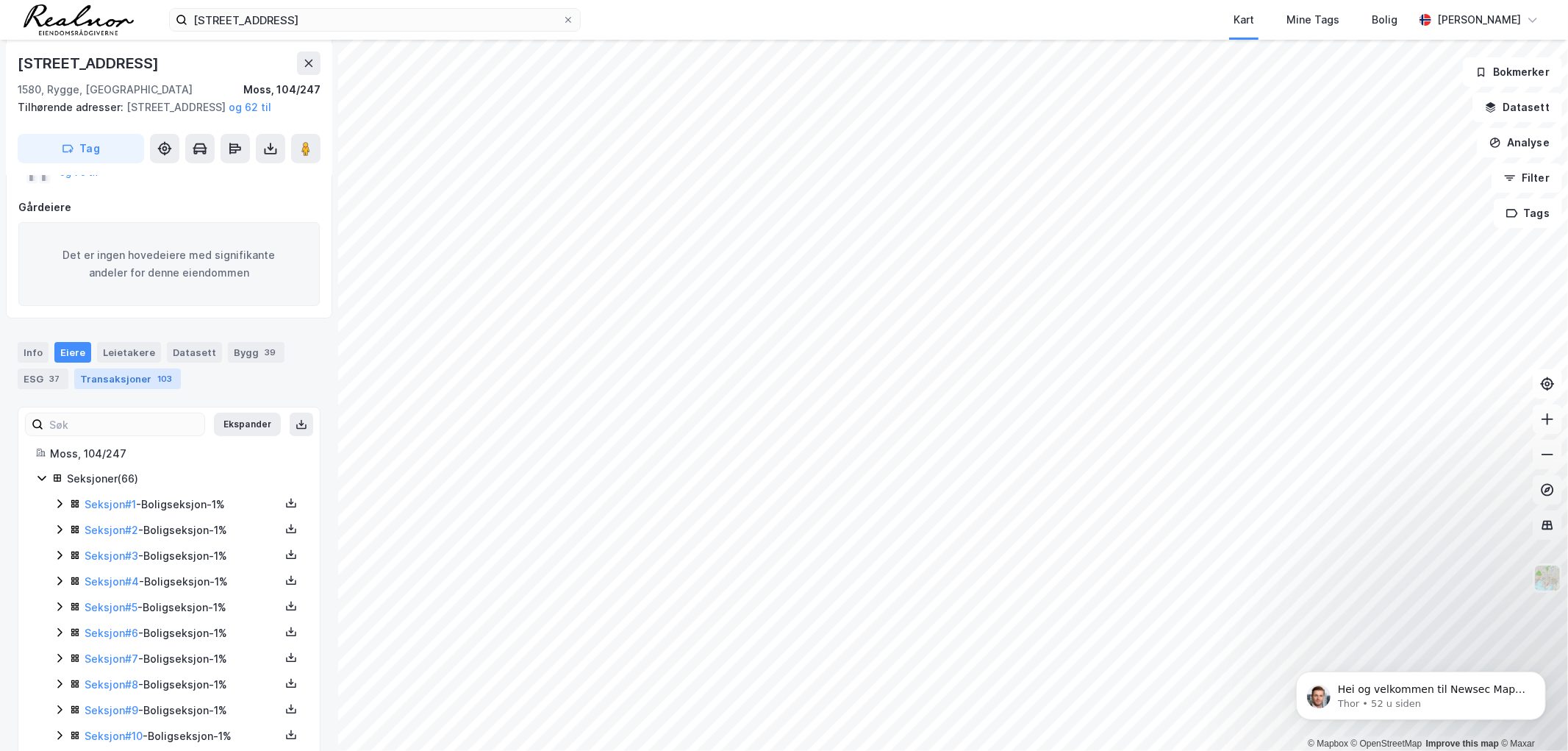
click at [113, 389] on div "Transaksjoner 103" at bounding box center [127, 379] width 106 height 21
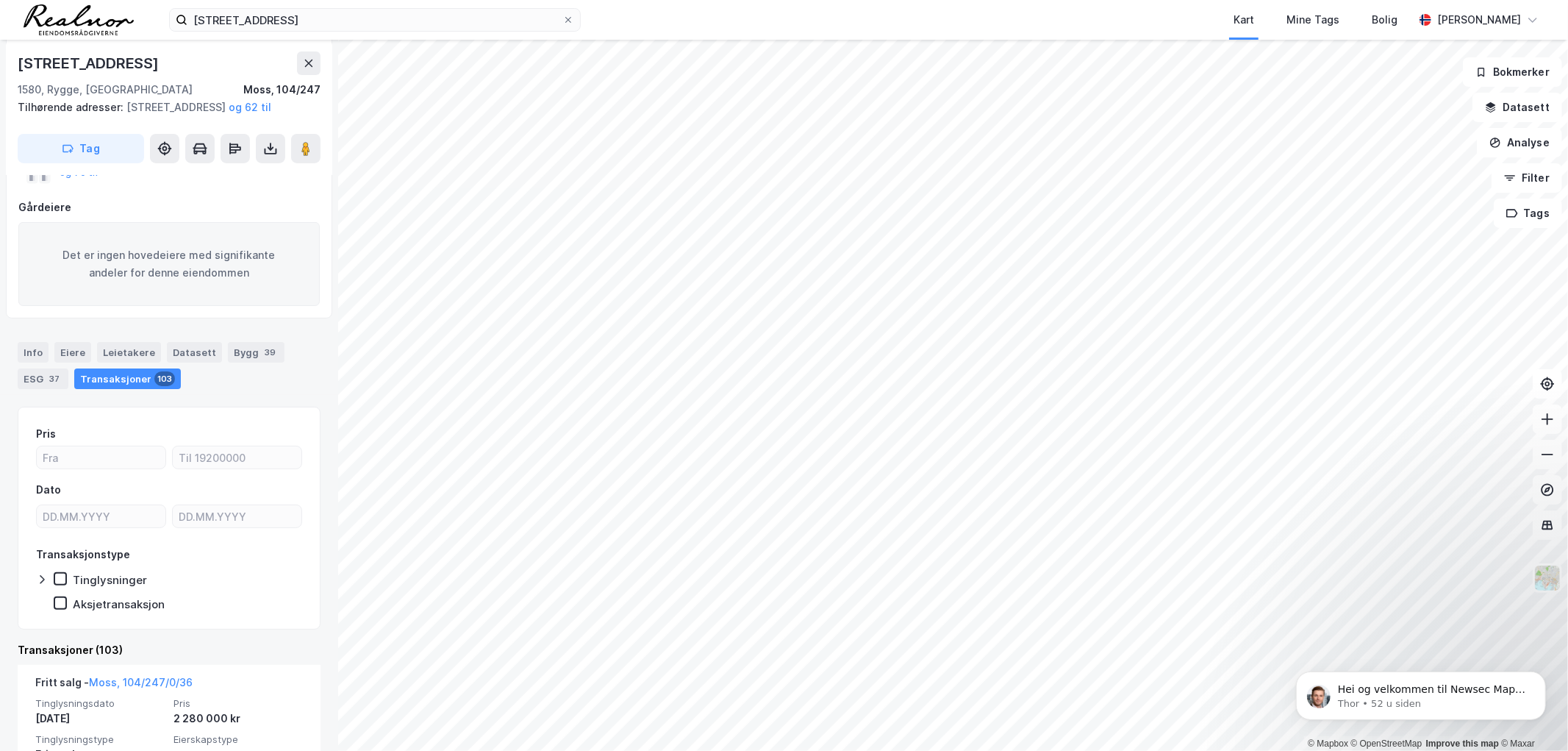
scroll to position [165, 0]
click at [40, 362] on div "Info" at bounding box center [33, 353] width 31 height 21
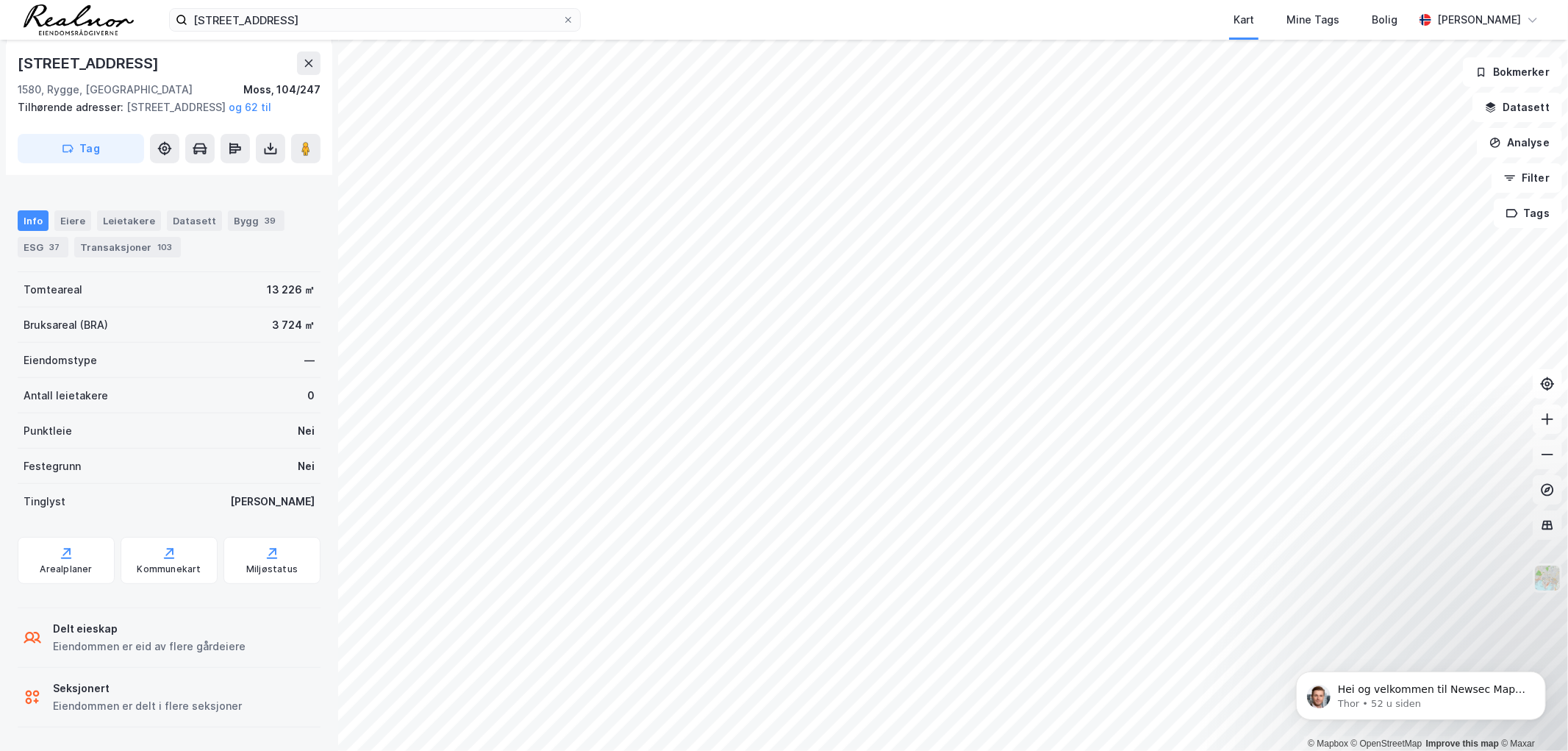
scroll to position [352, 0]
drag, startPoint x: 79, startPoint y: 707, endPoint x: 205, endPoint y: 716, distance: 126.3
click at [205, 716] on div "Seksjonert Eiendommen er delt i flere seksjoner" at bounding box center [170, 697] width 303 height 59
click at [210, 712] on div "Eiendommen er delt i flere seksjoner" at bounding box center [147, 705] width 189 height 18
click at [31, 215] on div "Info" at bounding box center [33, 221] width 31 height 21
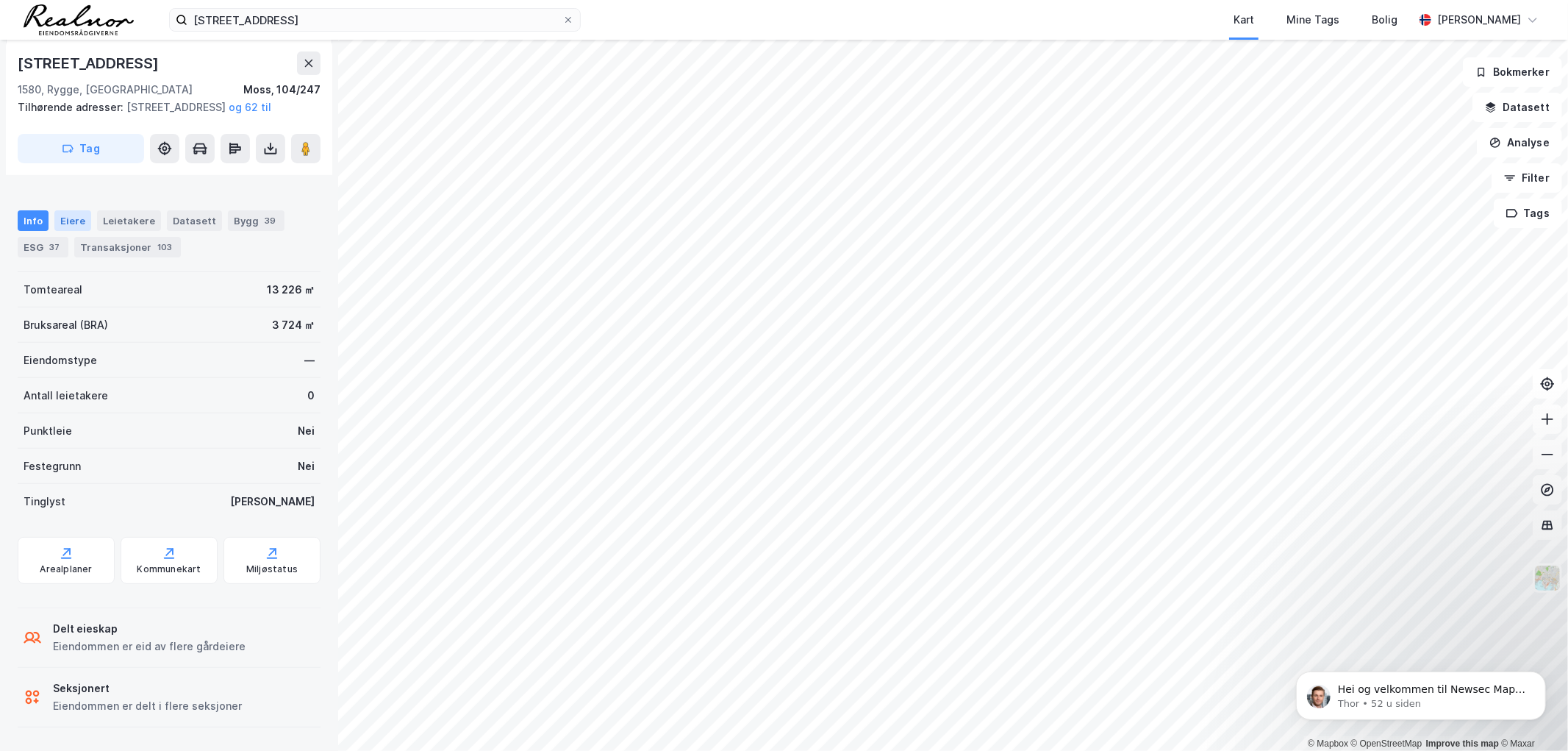
click at [61, 219] on div "Eiere" at bounding box center [72, 221] width 37 height 21
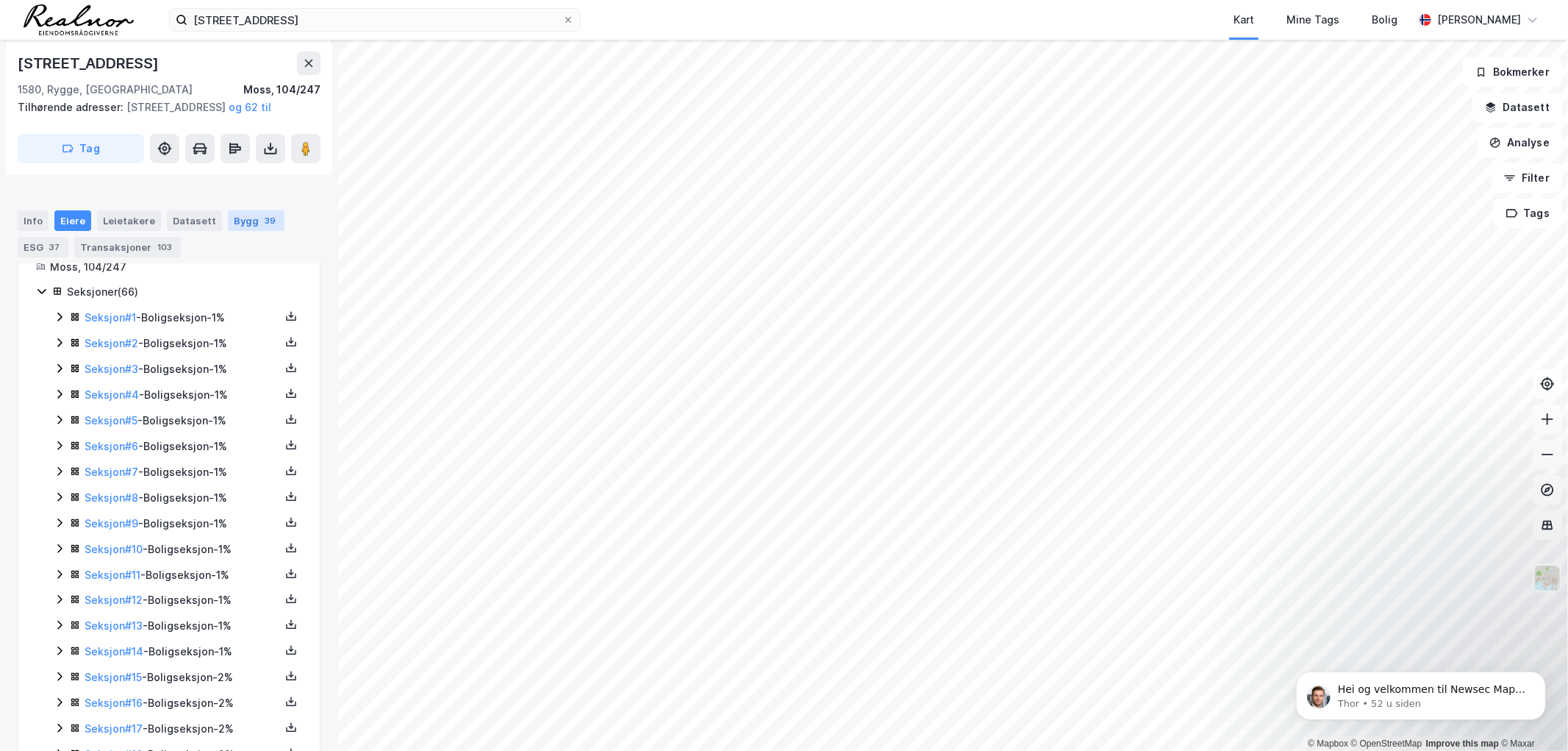
click at [241, 217] on div "Bygg 39" at bounding box center [256, 221] width 57 height 21
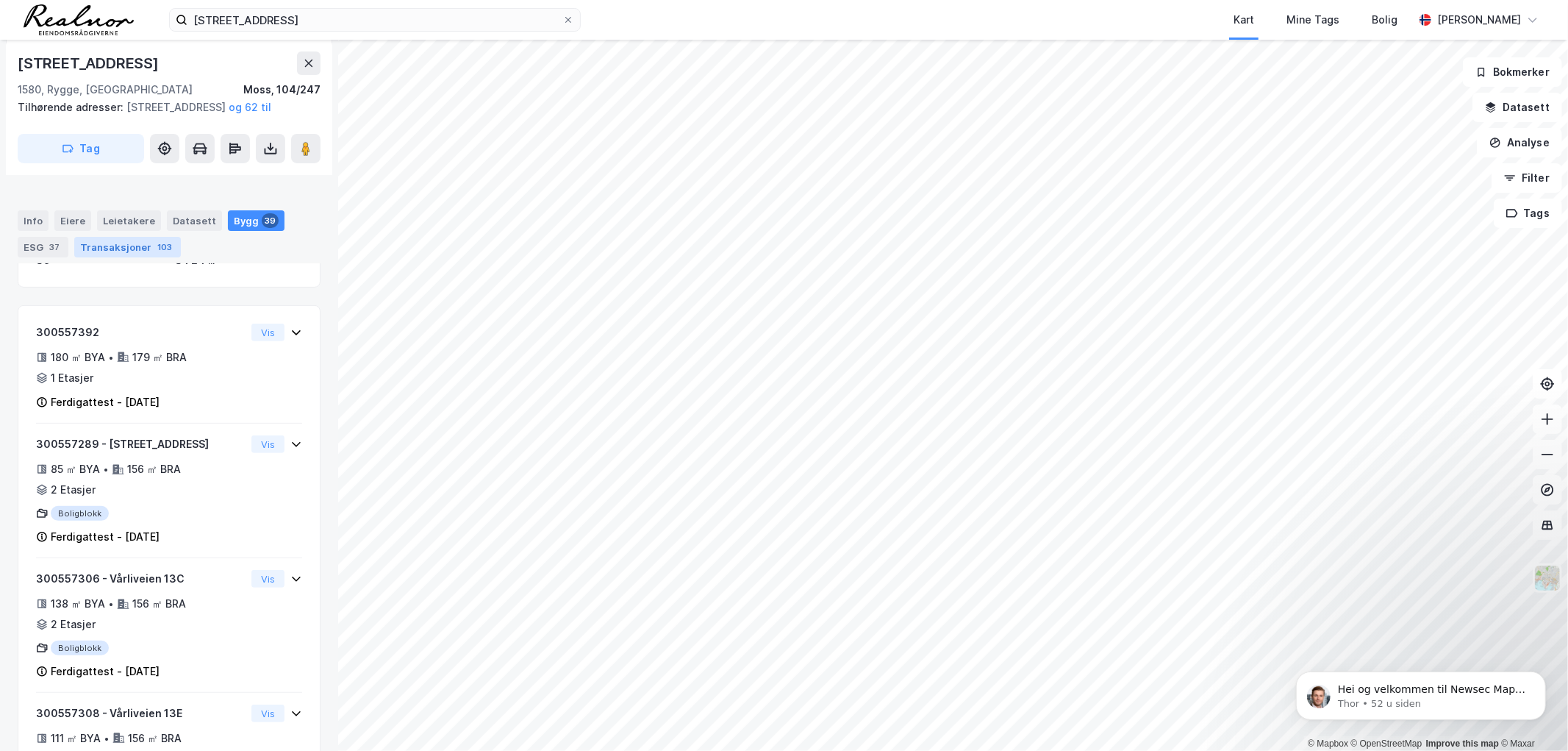
click at [155, 241] on div "103" at bounding box center [165, 247] width 21 height 15
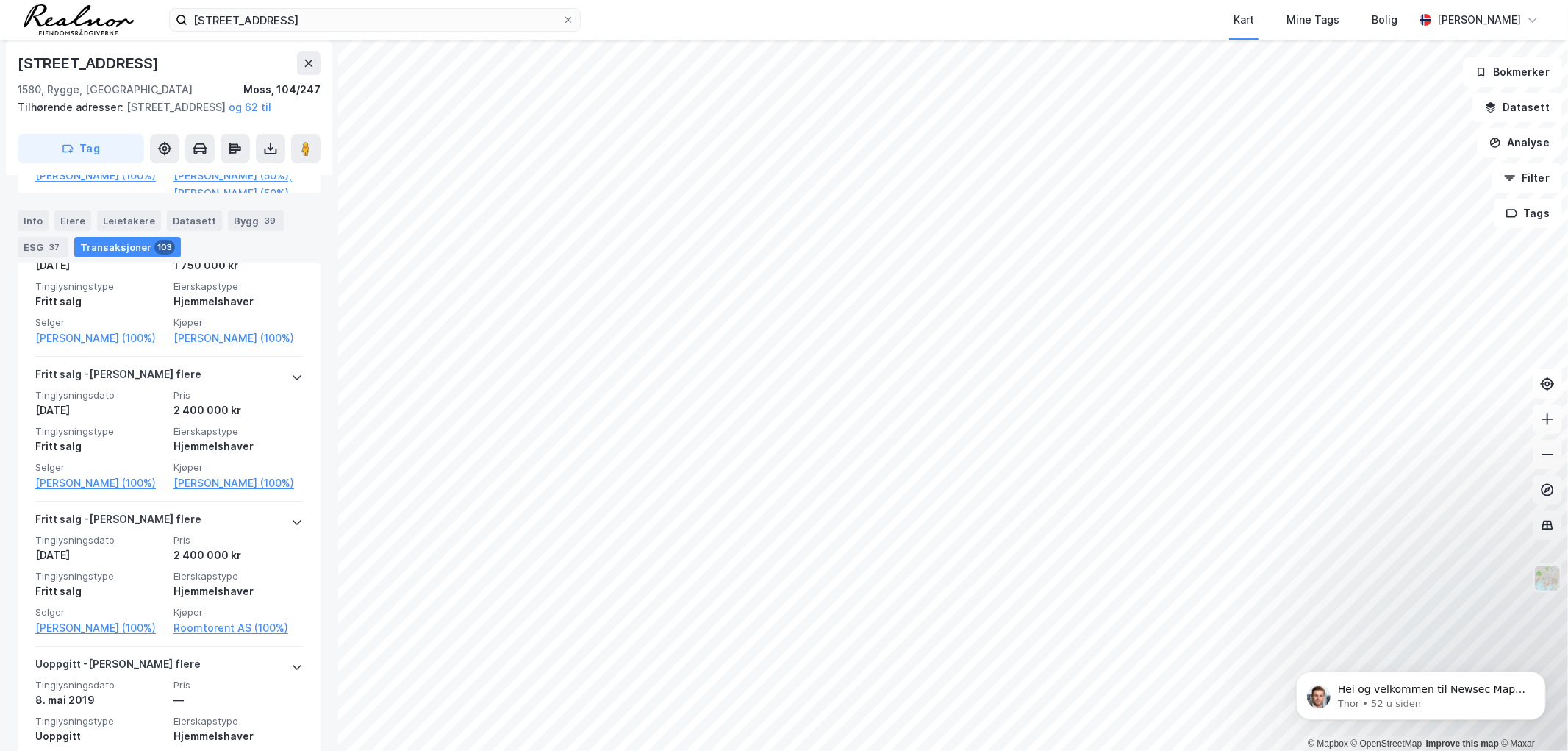
scroll to position [13802, 0]
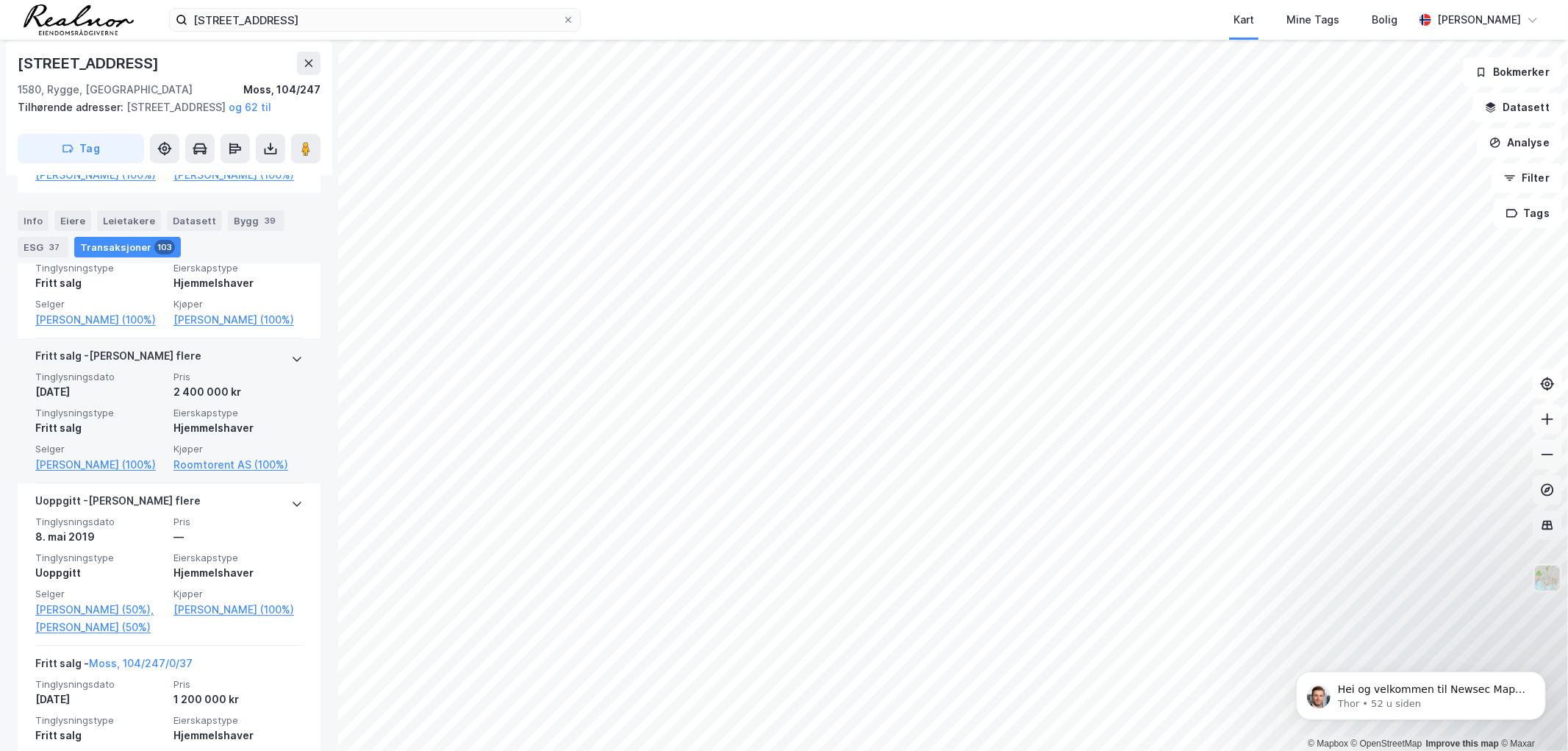
click at [291, 365] on icon at bounding box center [297, 358] width 11 height 11
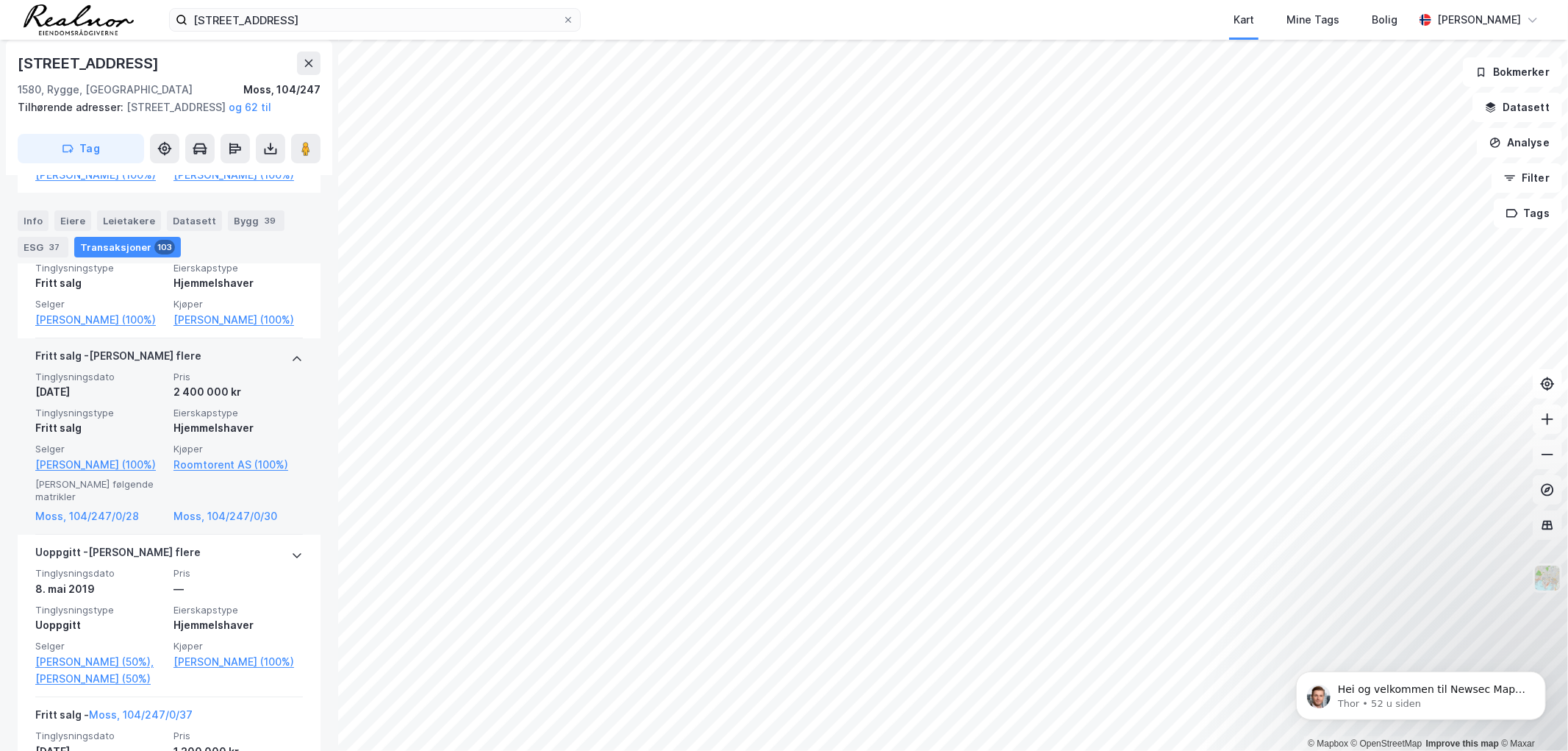
click at [293, 361] on icon at bounding box center [297, 357] width 9 height 5
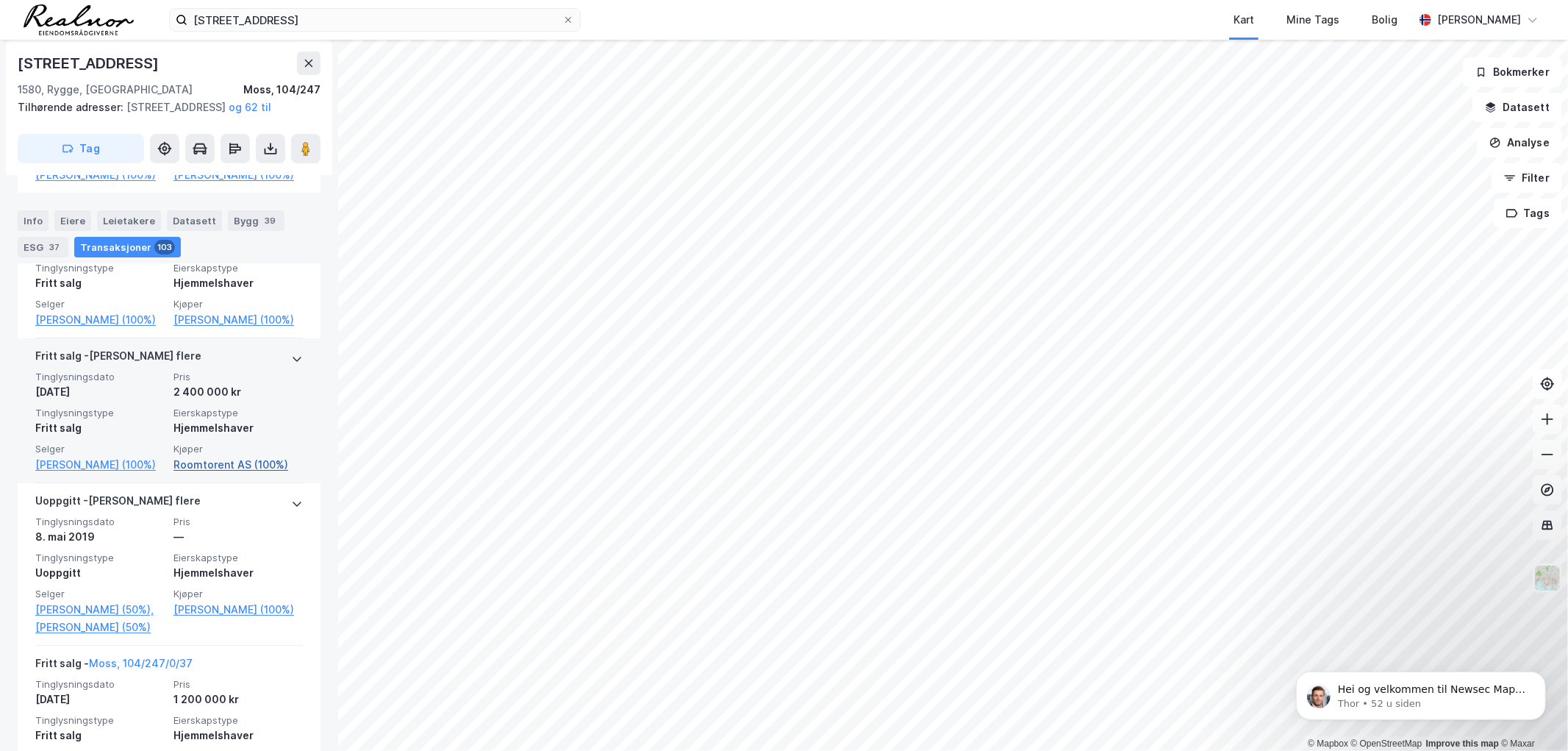
click at [202, 474] on link "Roomtorent AS (100%)" at bounding box center [238, 465] width 130 height 18
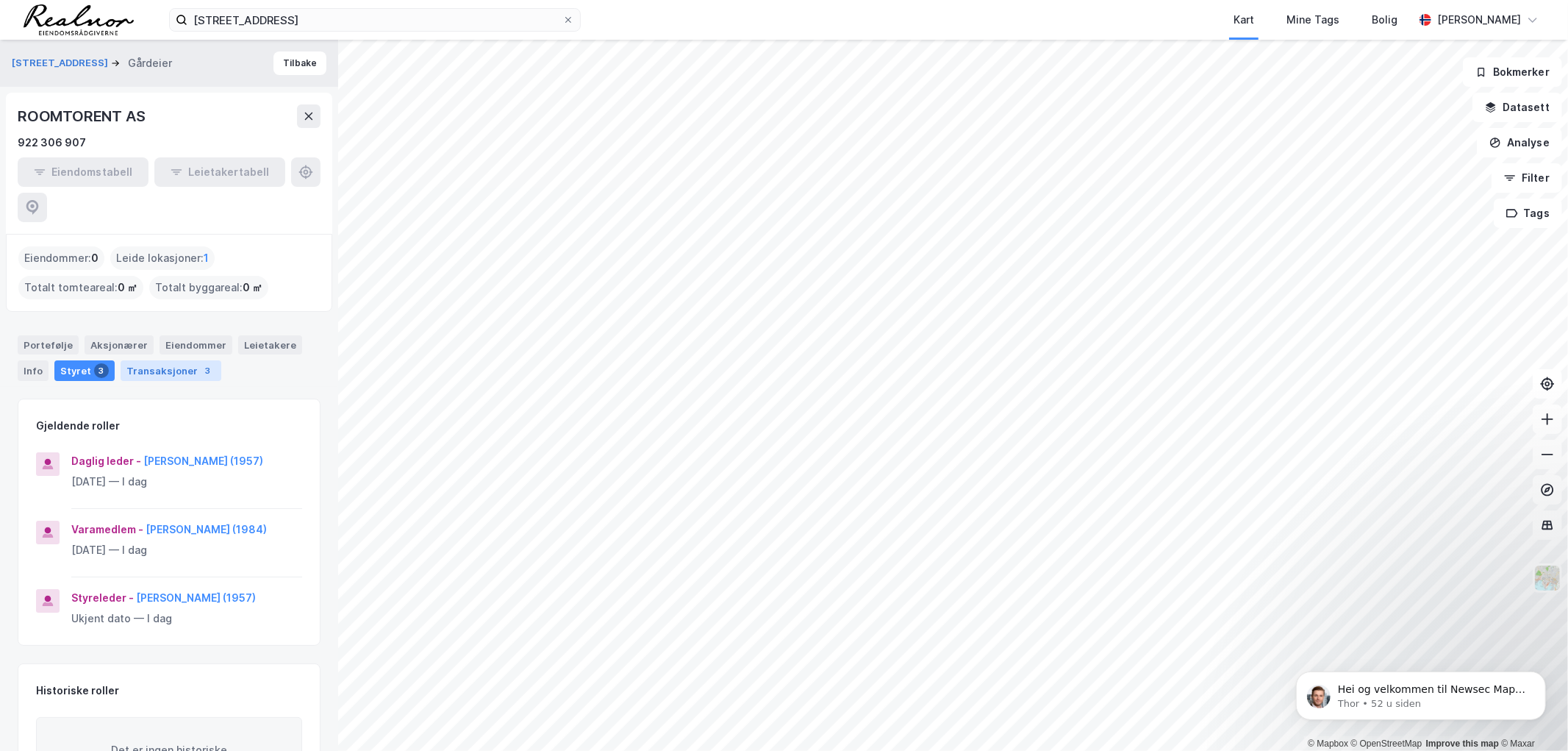
click at [186, 360] on div "Transaksjoner 3" at bounding box center [171, 371] width 100 height 21
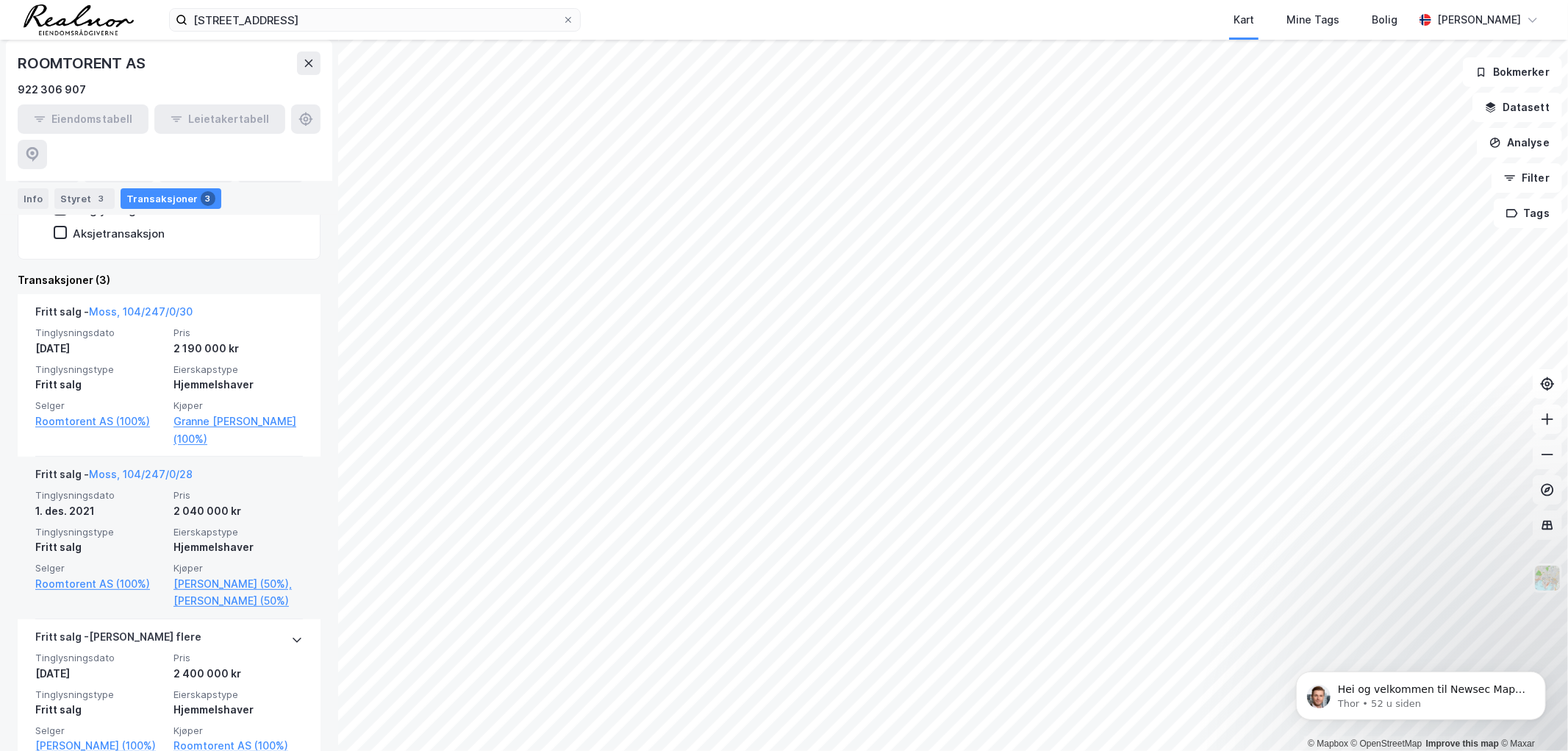
scroll to position [392, 0]
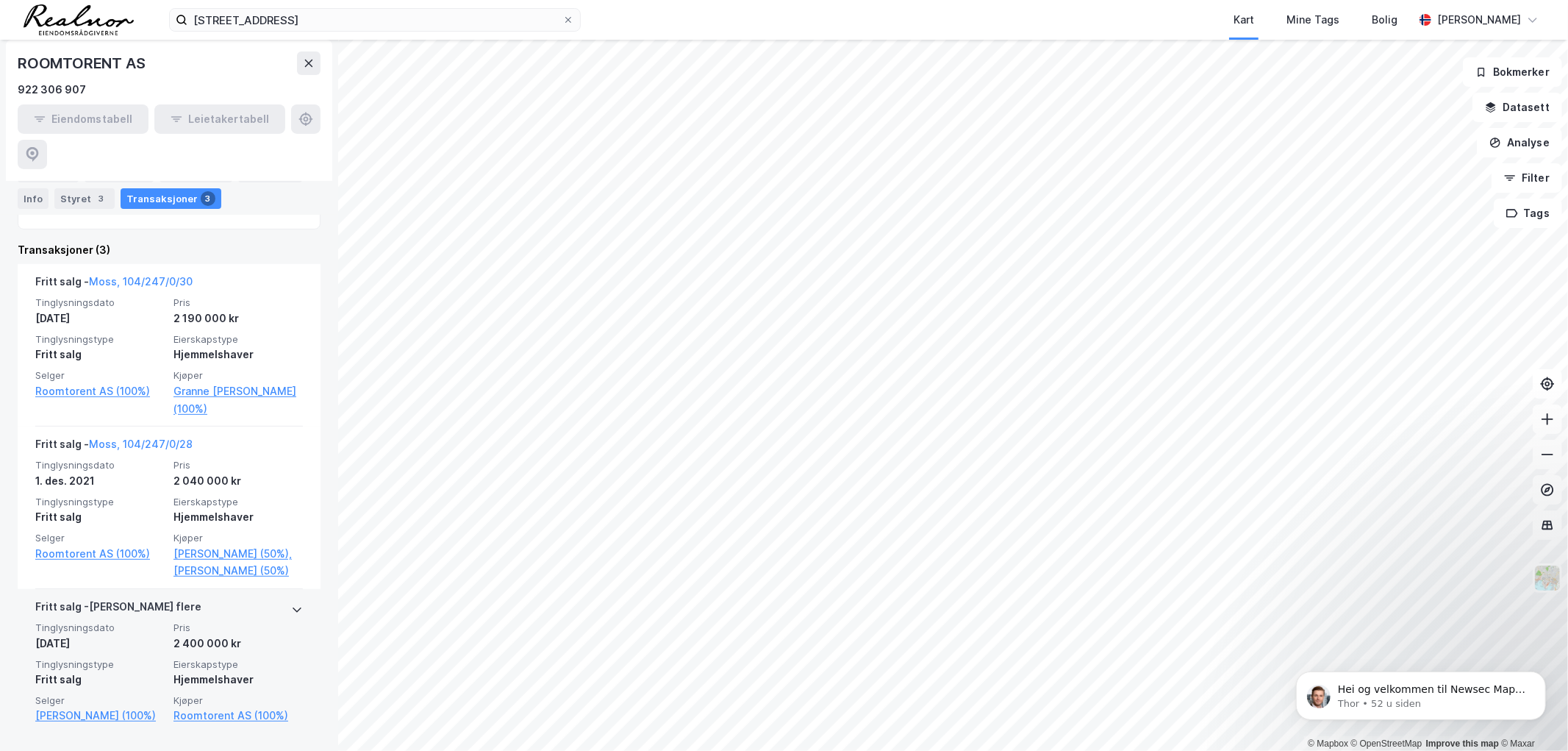
drag, startPoint x: 272, startPoint y: 592, endPoint x: 247, endPoint y: 592, distance: 25.0
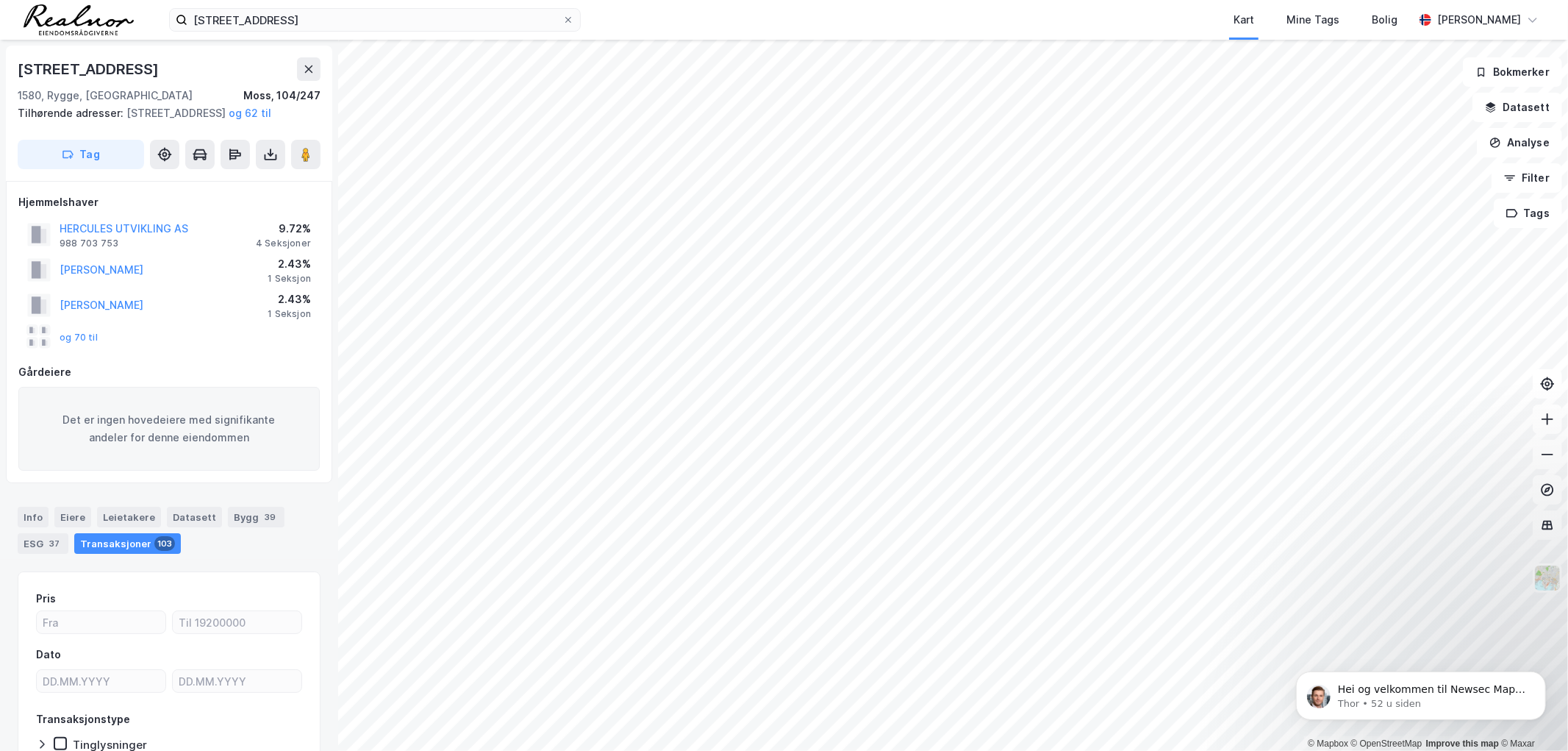
scroll to position [113, 0]
